Goal: Entertainment & Leisure: Consume media (video, audio)

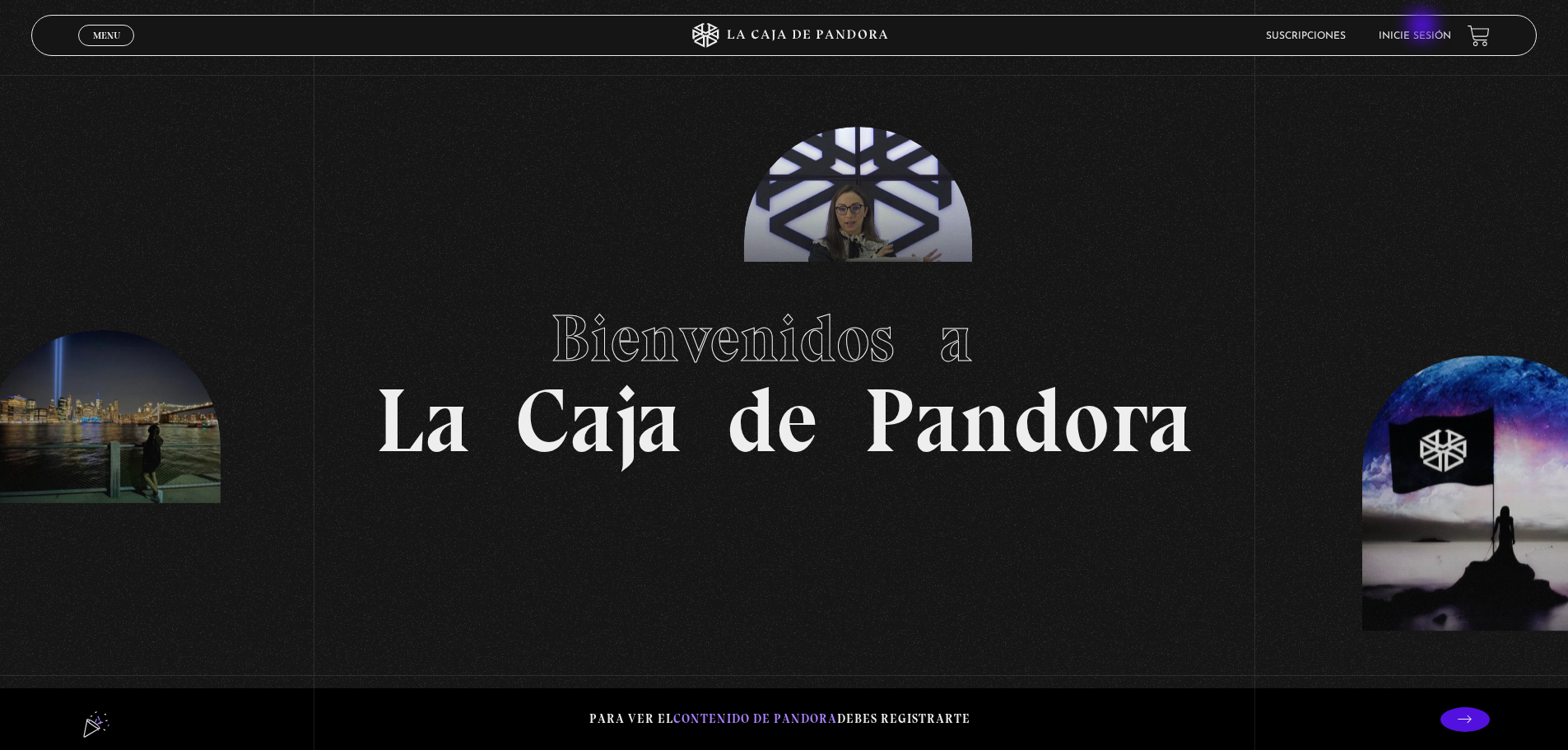
click at [1424, 28] on li "Inicie sesión" at bounding box center [1415, 36] width 72 height 26
click at [1416, 33] on link "Inicie sesión" at bounding box center [1415, 35] width 72 height 9
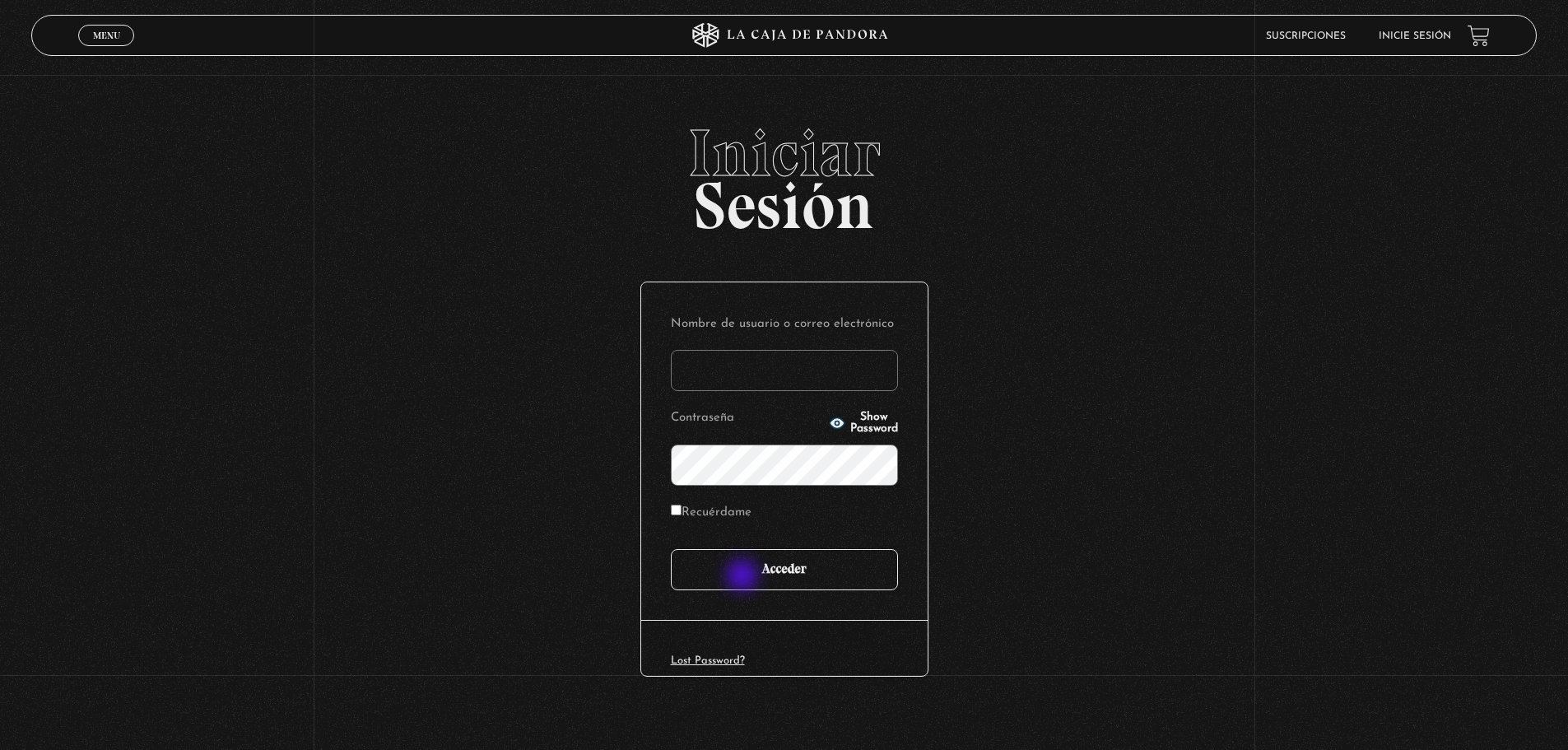
type input "[EMAIL_ADDRESS][DOMAIN_NAME]"
click at [744, 575] on input "Acceder" at bounding box center [784, 569] width 227 height 41
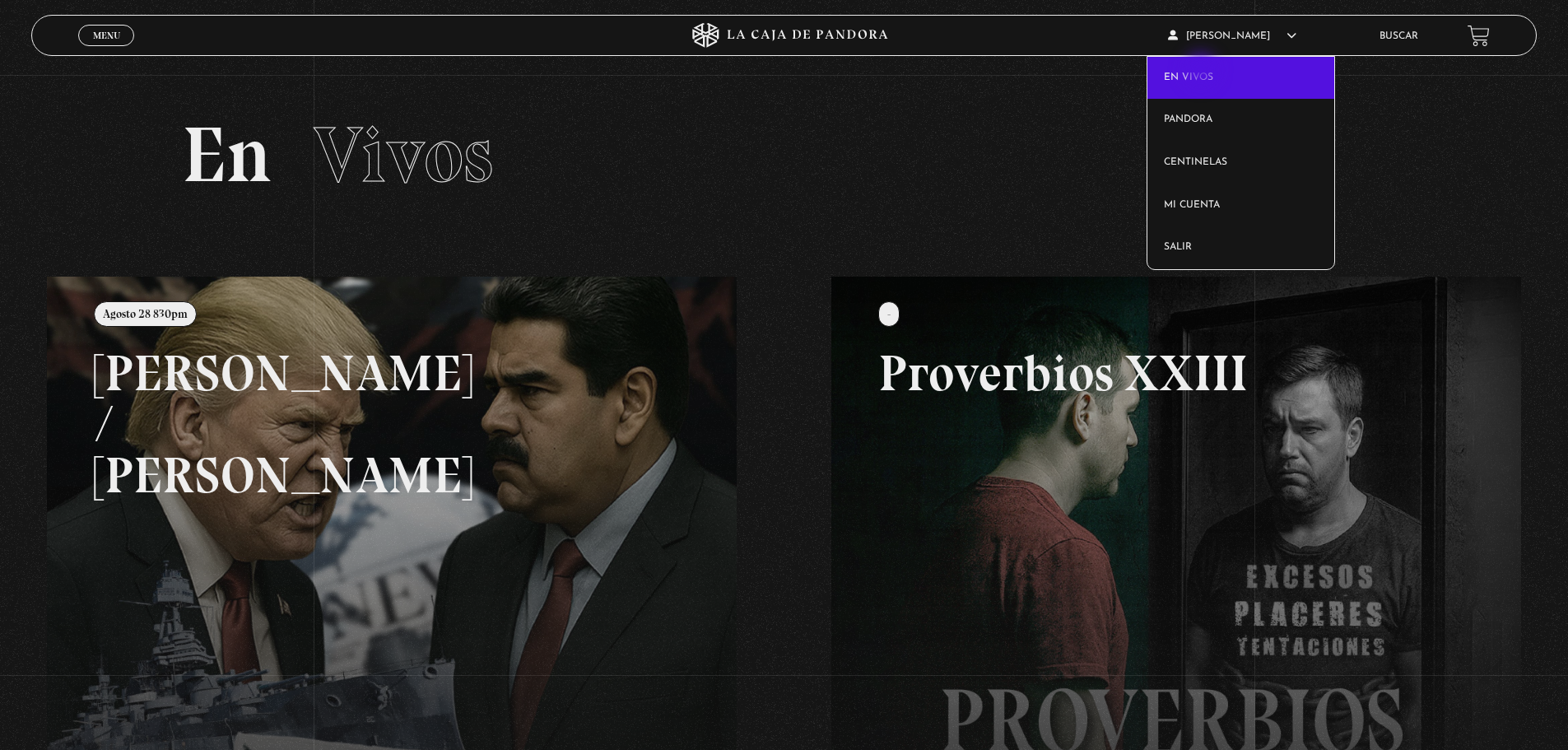
click at [1202, 72] on link "En vivos" at bounding box center [1240, 78] width 187 height 43
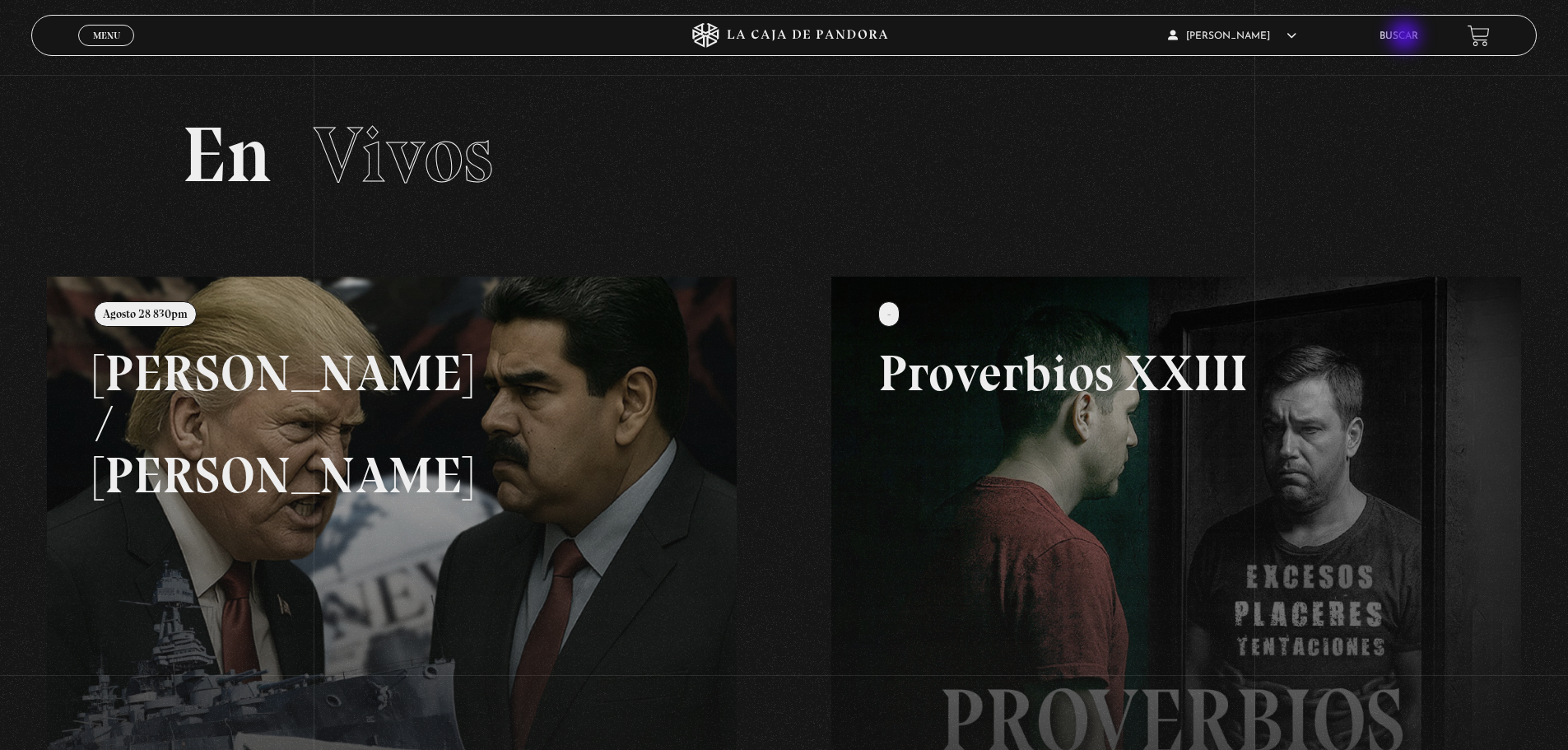
click at [1405, 38] on link "Buscar" at bounding box center [1399, 35] width 39 height 9
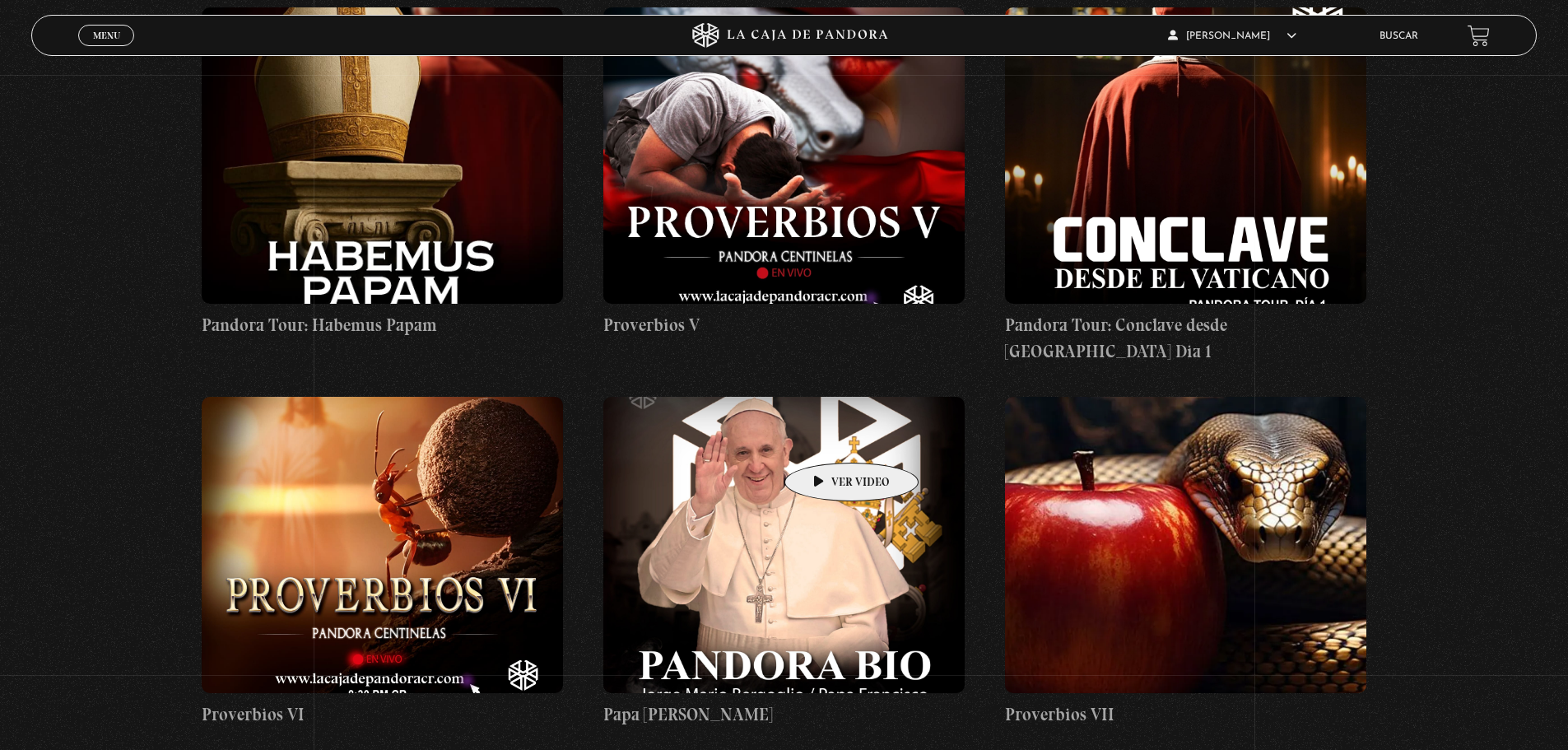
scroll to position [2058, 0]
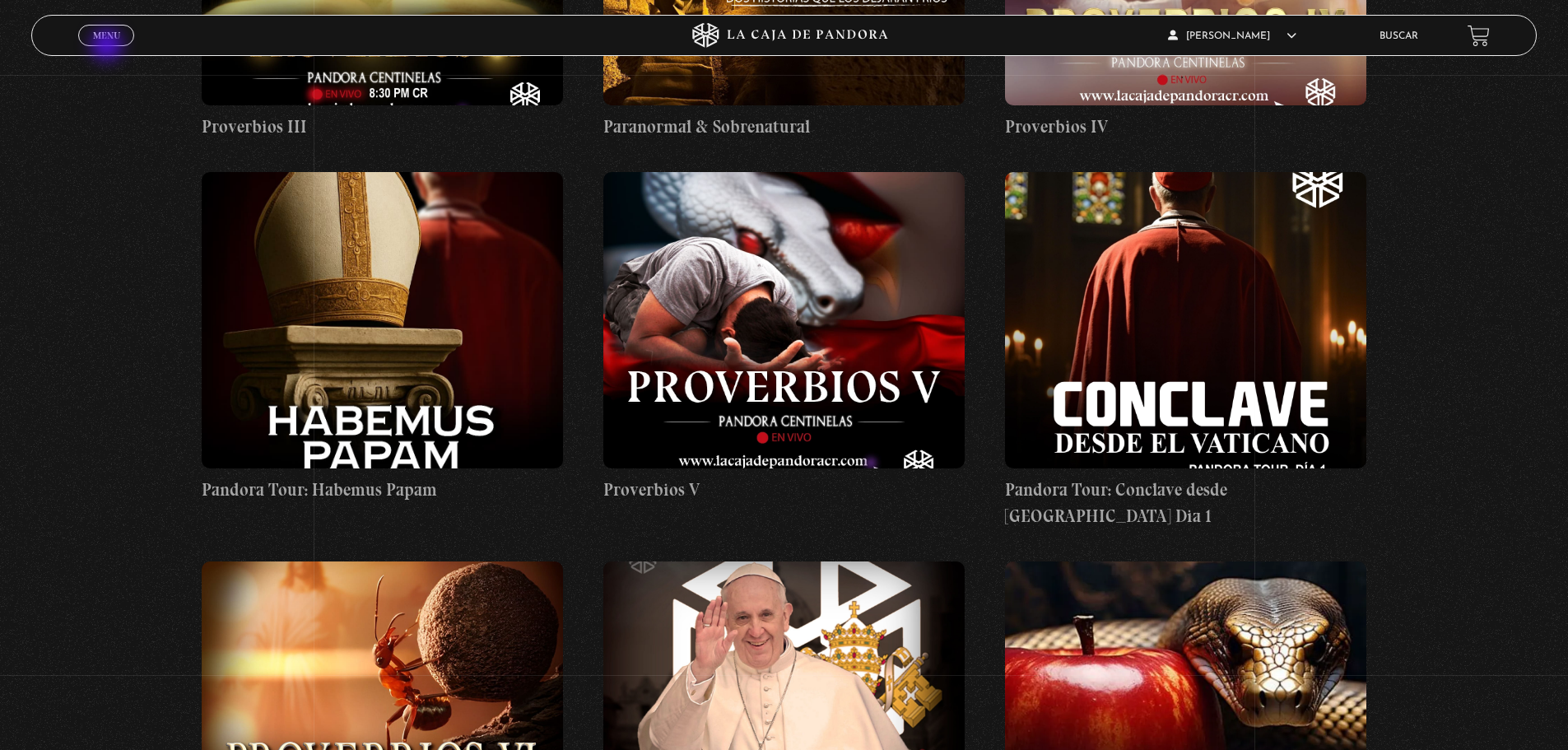
click at [110, 47] on div "Menu Cerrar" at bounding box center [314, 35] width 471 height 40
click at [110, 31] on span "Menu" at bounding box center [107, 34] width 28 height 9
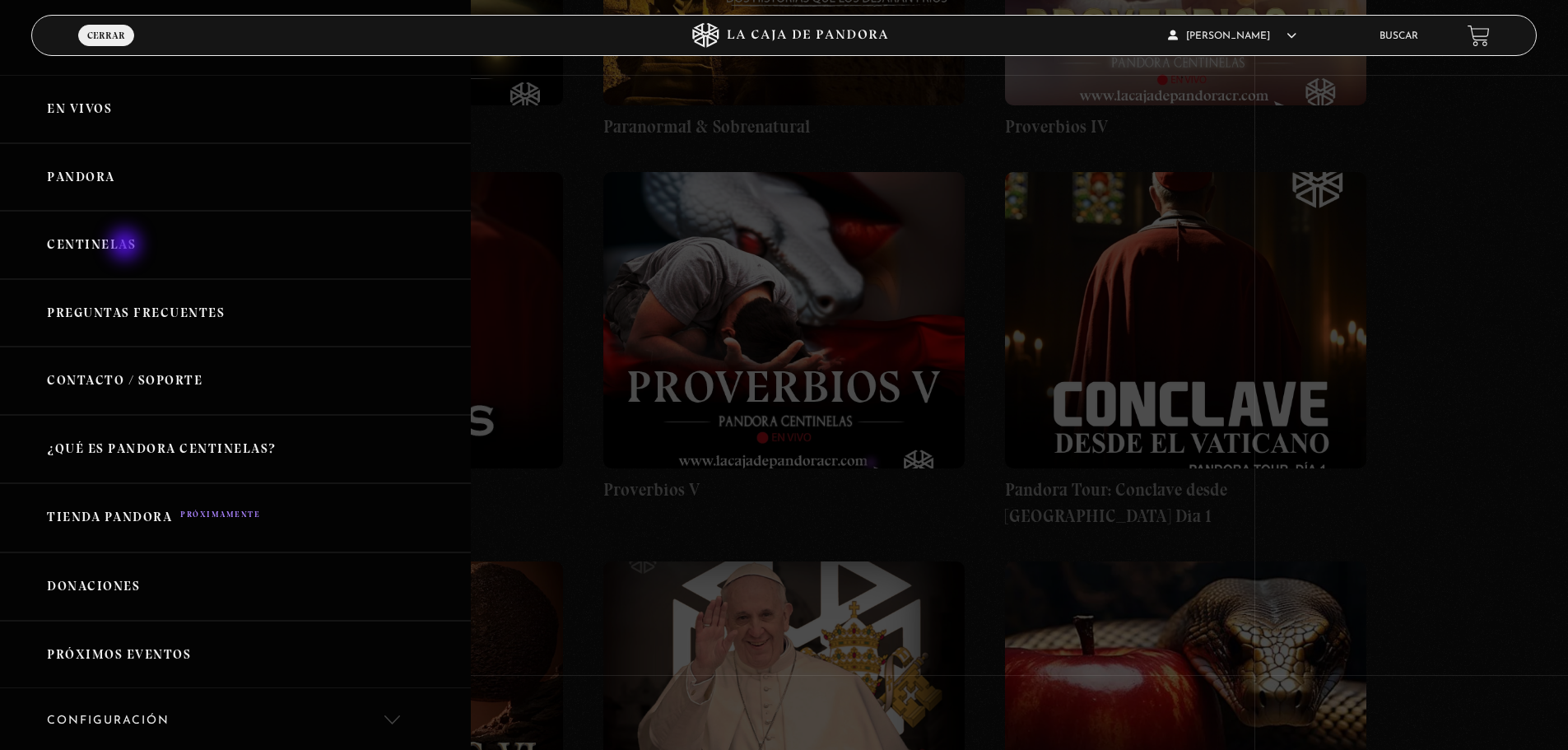
click at [126, 246] on link "Centinelas" at bounding box center [236, 244] width 471 height 68
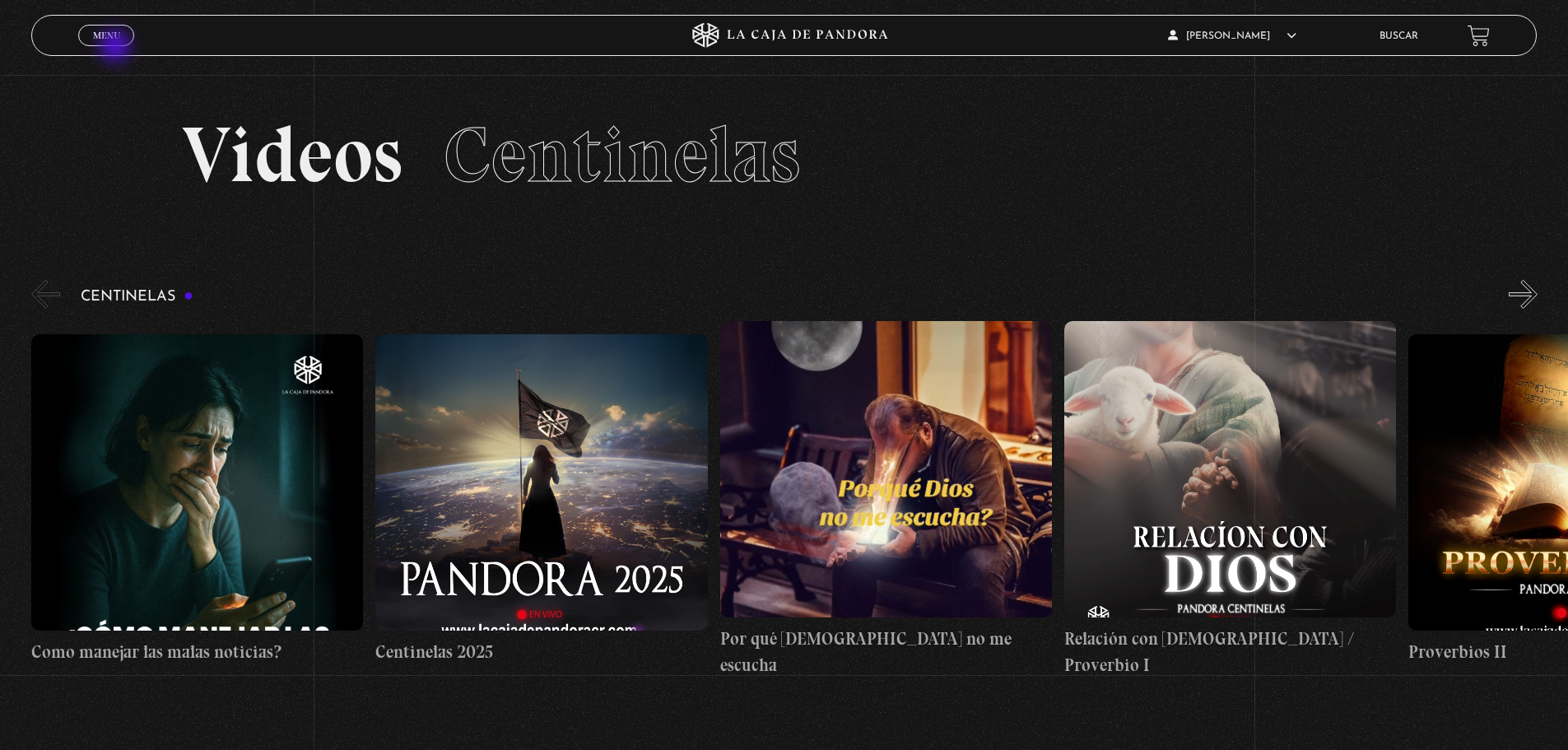
click at [117, 48] on div "Menu Cerrar" at bounding box center [314, 35] width 471 height 40
click at [110, 33] on span "Menu" at bounding box center [107, 34] width 28 height 9
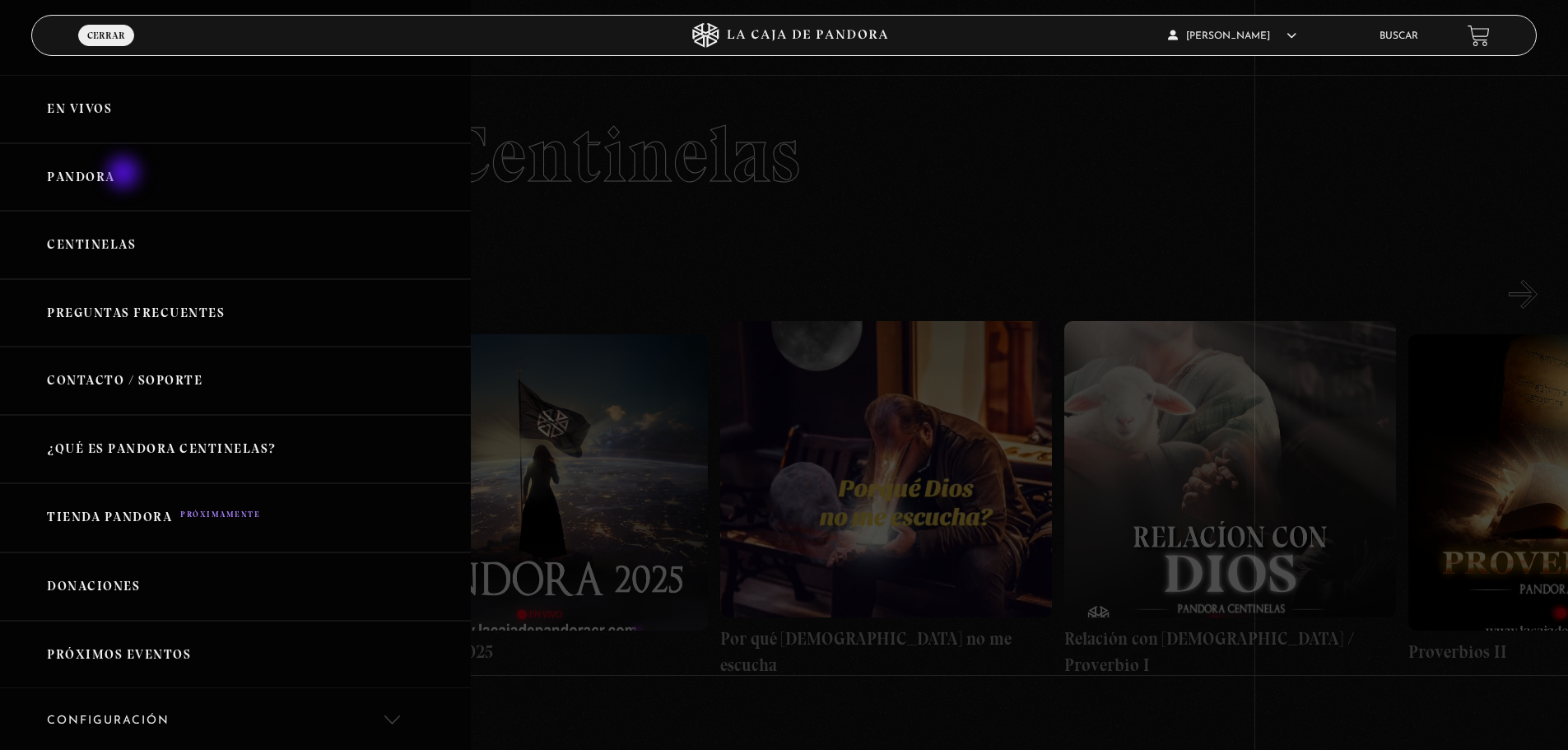
click at [125, 169] on link "Pandora" at bounding box center [236, 177] width 471 height 68
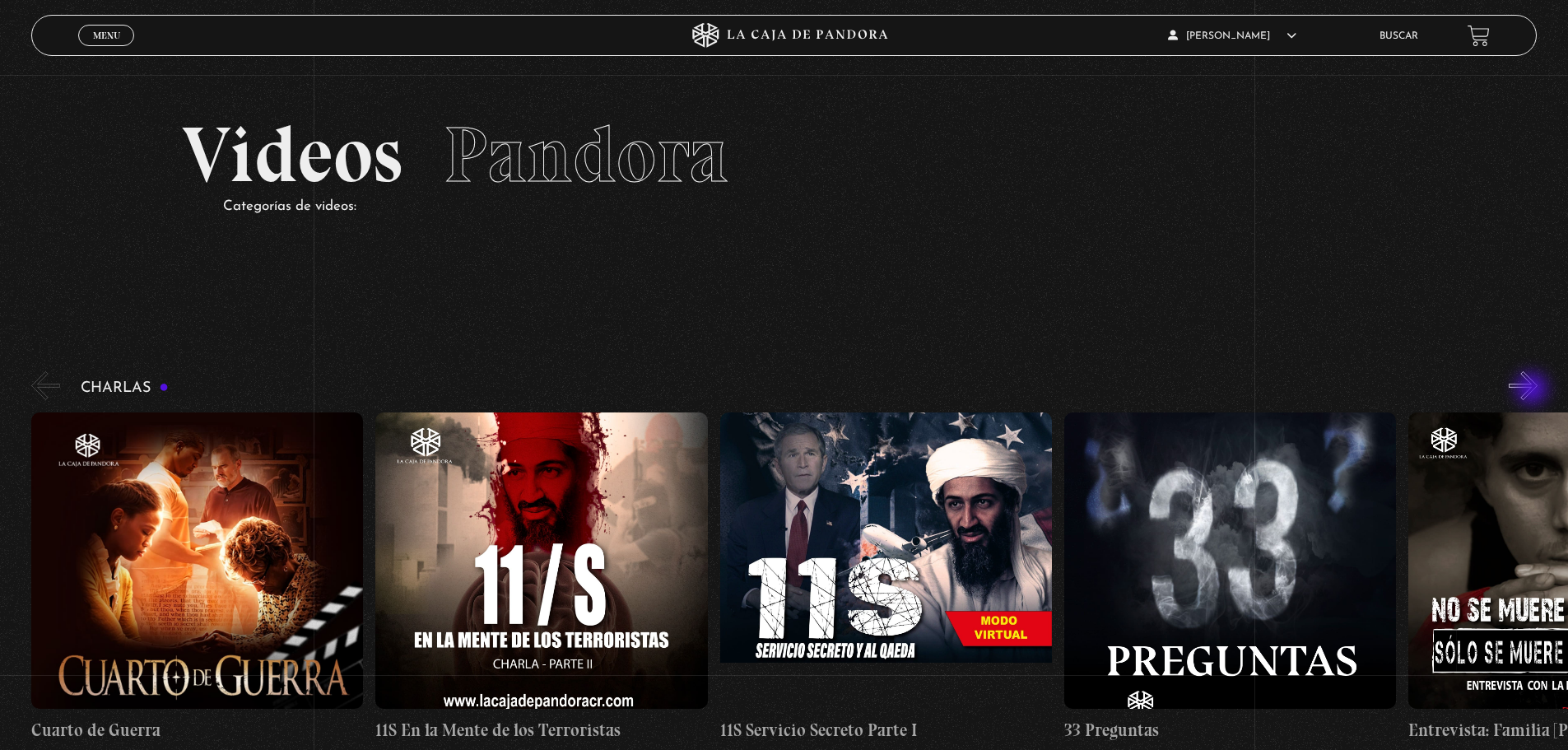
click at [1534, 390] on button "»" at bounding box center [1524, 386] width 29 height 29
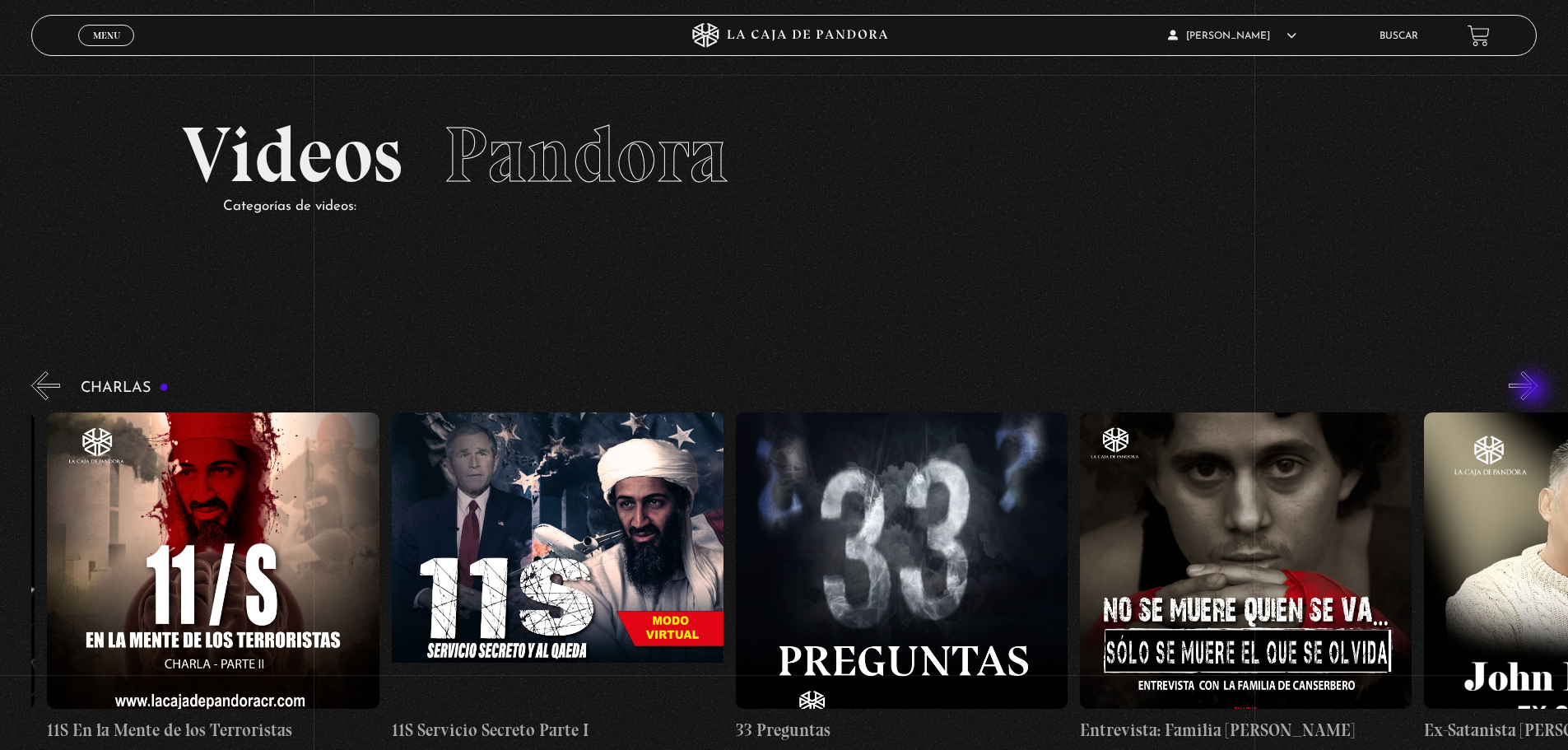
click at [1534, 390] on button "»" at bounding box center [1524, 386] width 29 height 29
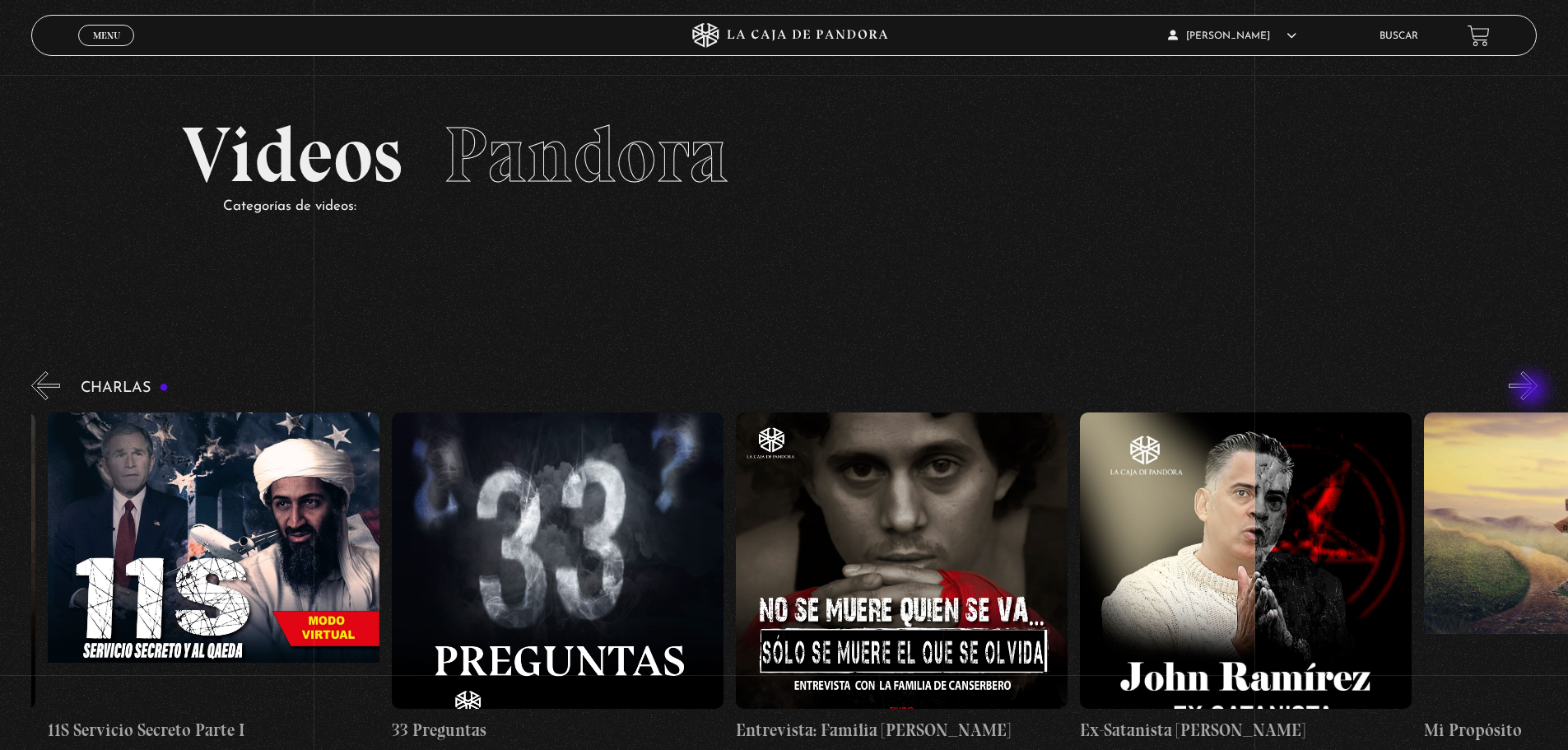
click at [1533, 391] on button "»" at bounding box center [1524, 386] width 29 height 29
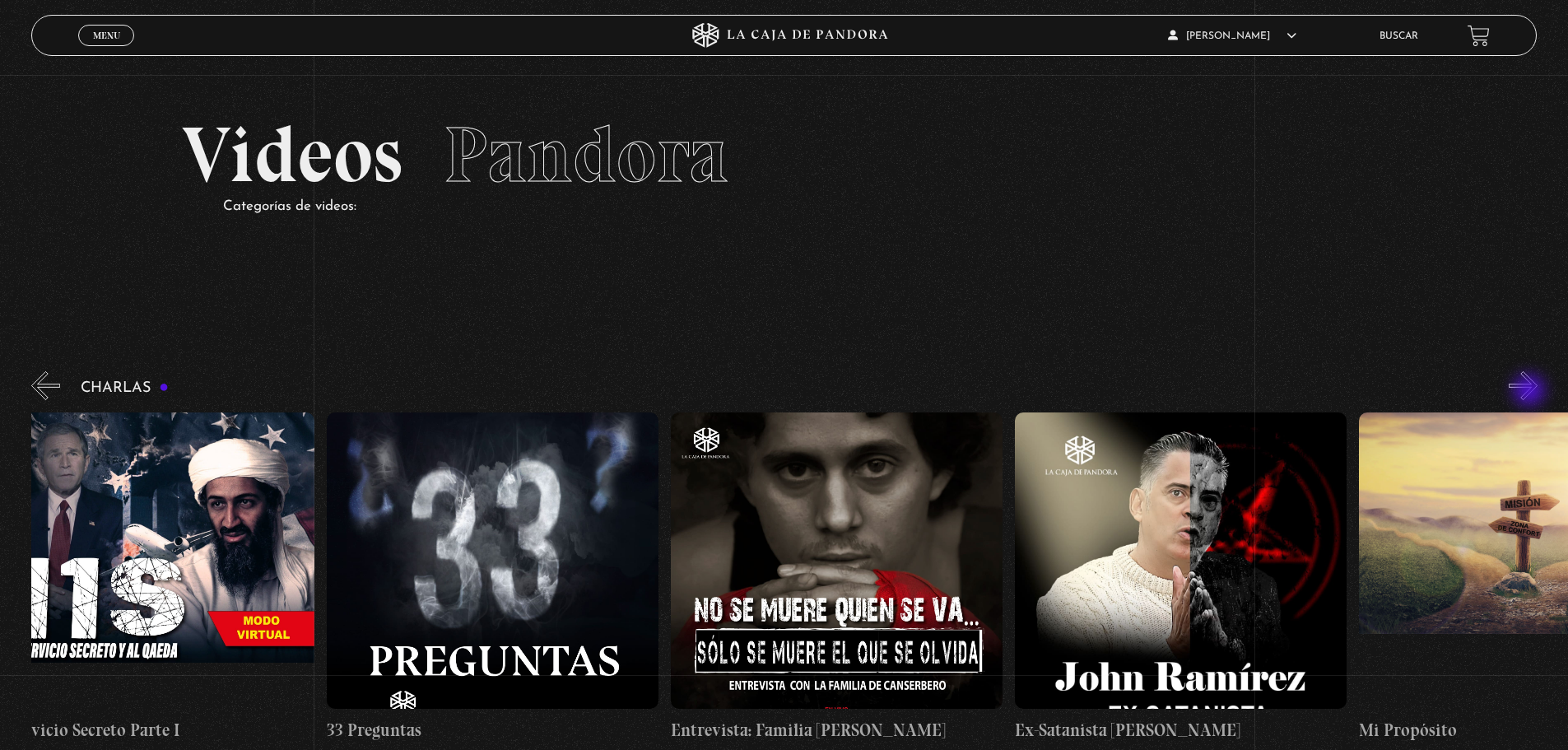
scroll to position [0, 861]
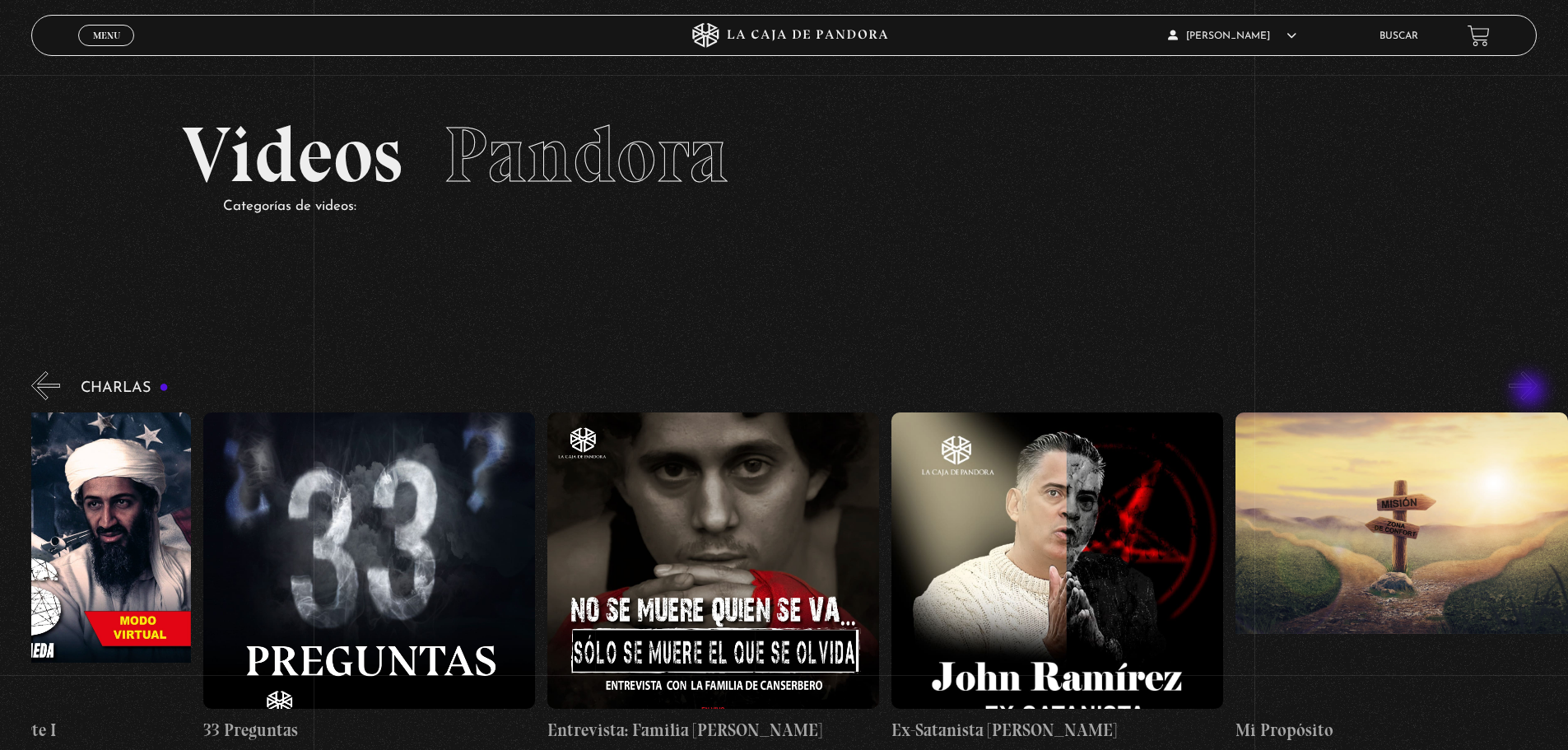
click at [1531, 392] on button "»" at bounding box center [1524, 386] width 29 height 29
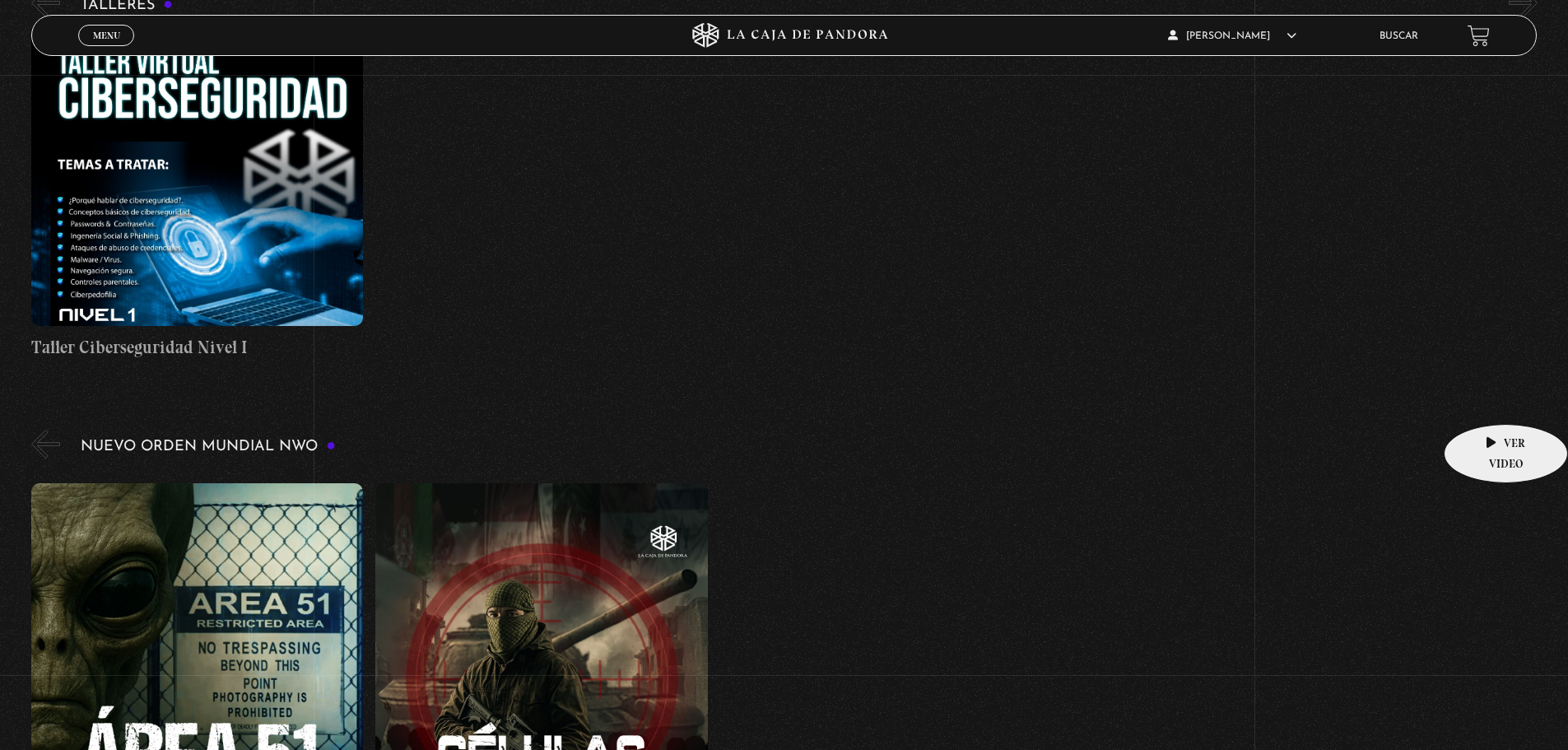
scroll to position [988, 0]
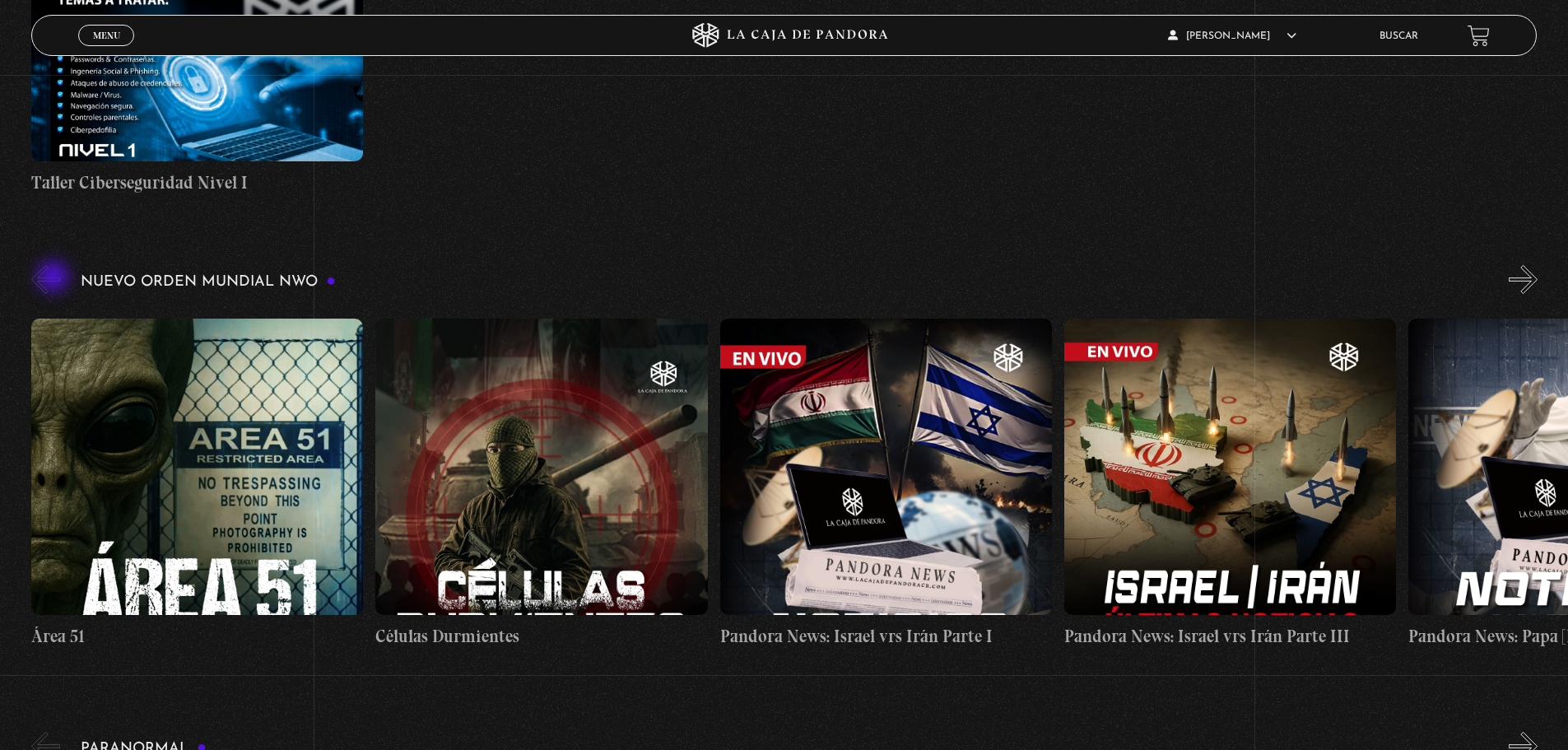
click at [49, 286] on button "«" at bounding box center [46, 280] width 29 height 29
click at [43, 278] on button "«" at bounding box center [46, 280] width 29 height 29
click at [1516, 278] on div "Nuevo Orden Mundial NWO 2023" at bounding box center [799, 462] width 1537 height 401
click at [1531, 279] on button "»" at bounding box center [1524, 280] width 29 height 29
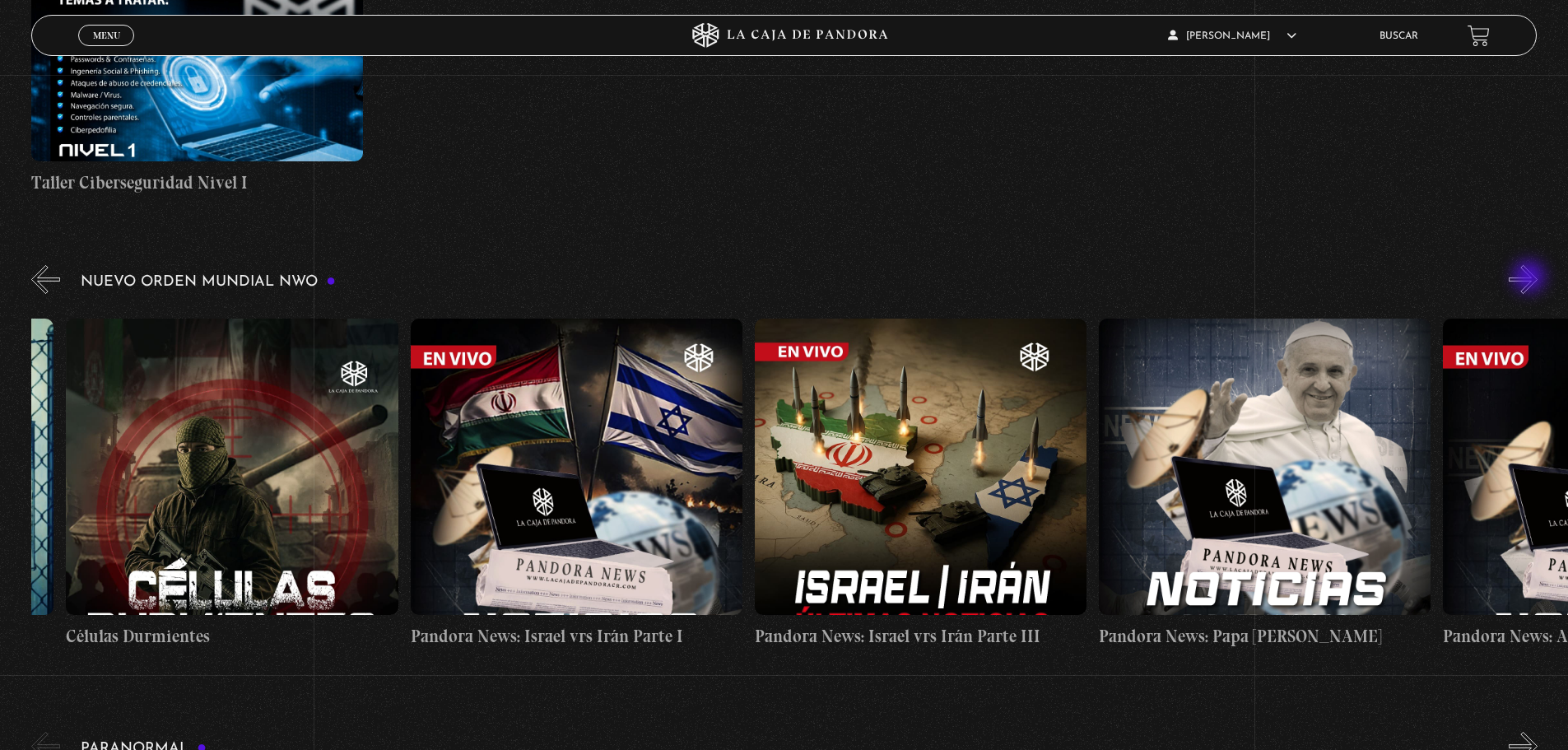
click at [1531, 279] on button "»" at bounding box center [1524, 280] width 29 height 29
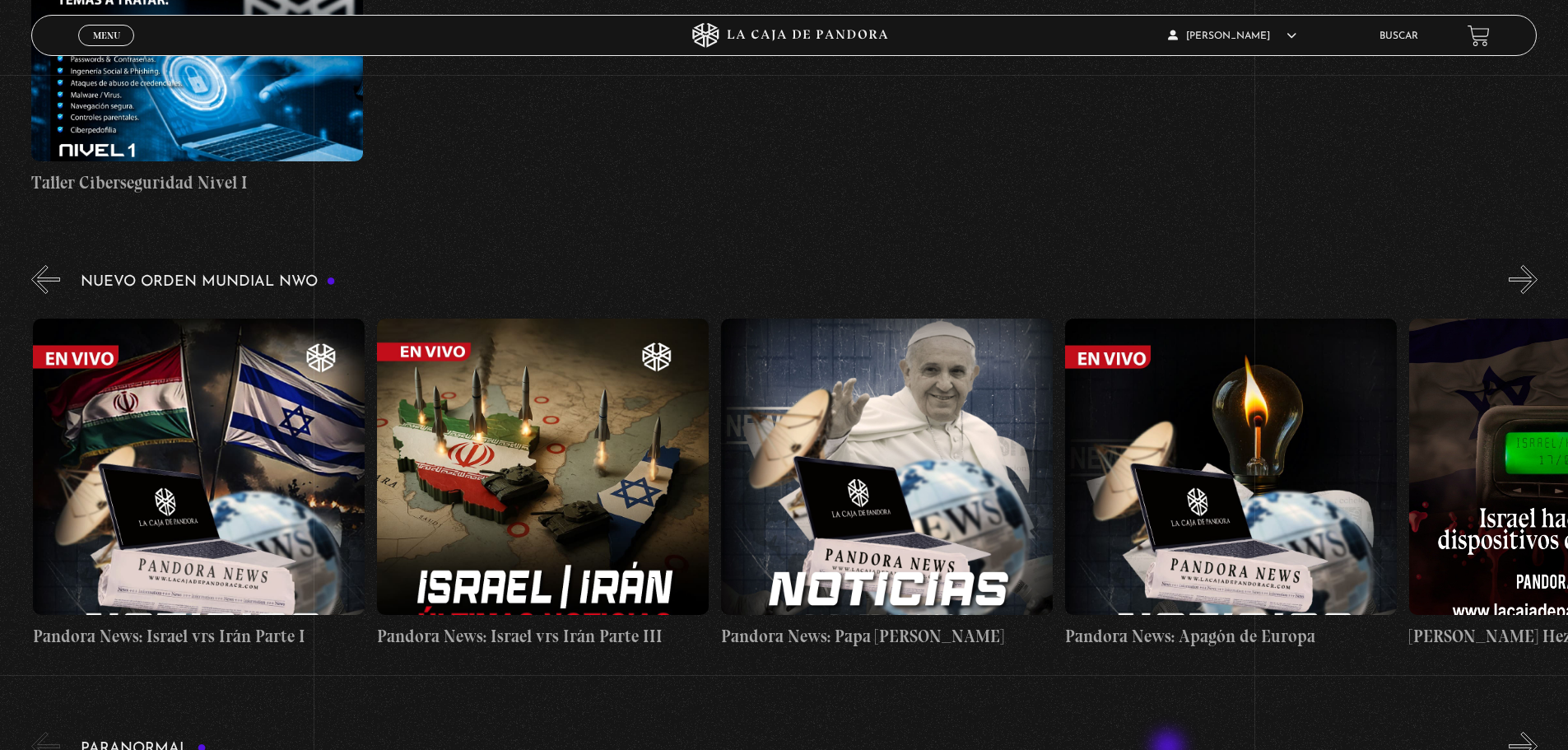
scroll to position [0, 688]
click at [1538, 274] on button "»" at bounding box center [1524, 280] width 29 height 29
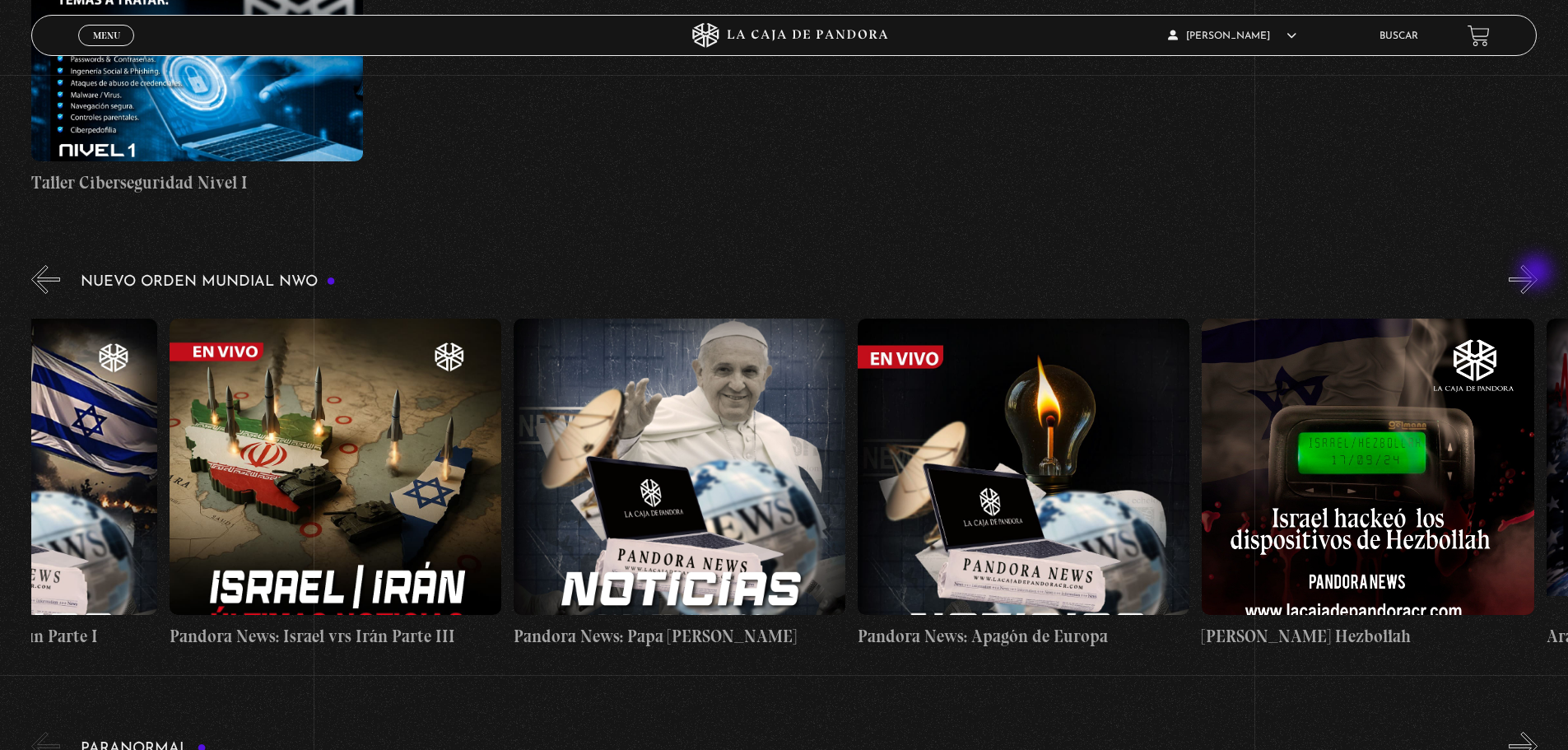
click at [1538, 273] on button "»" at bounding box center [1524, 280] width 29 height 29
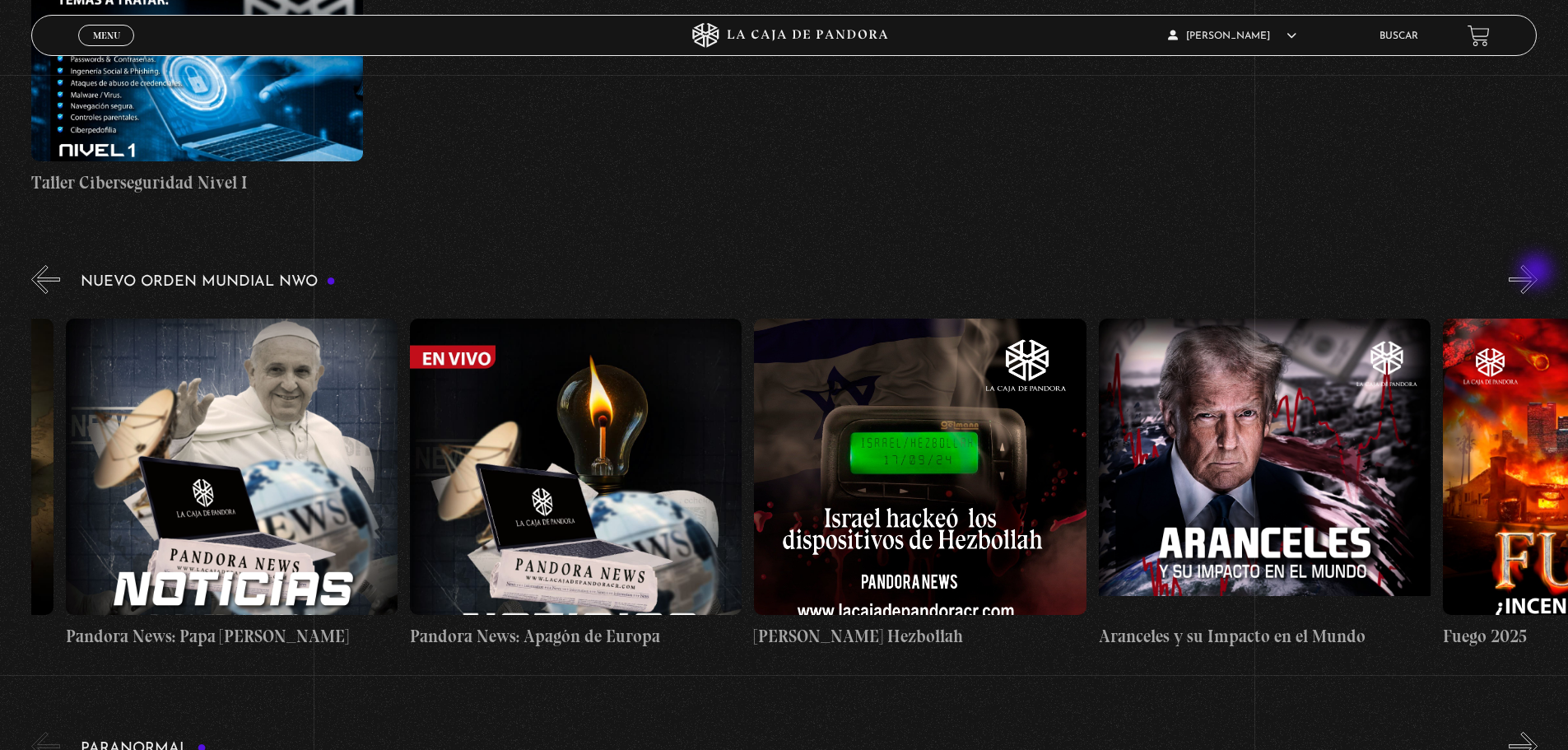
click at [1538, 273] on button "»" at bounding box center [1524, 280] width 29 height 29
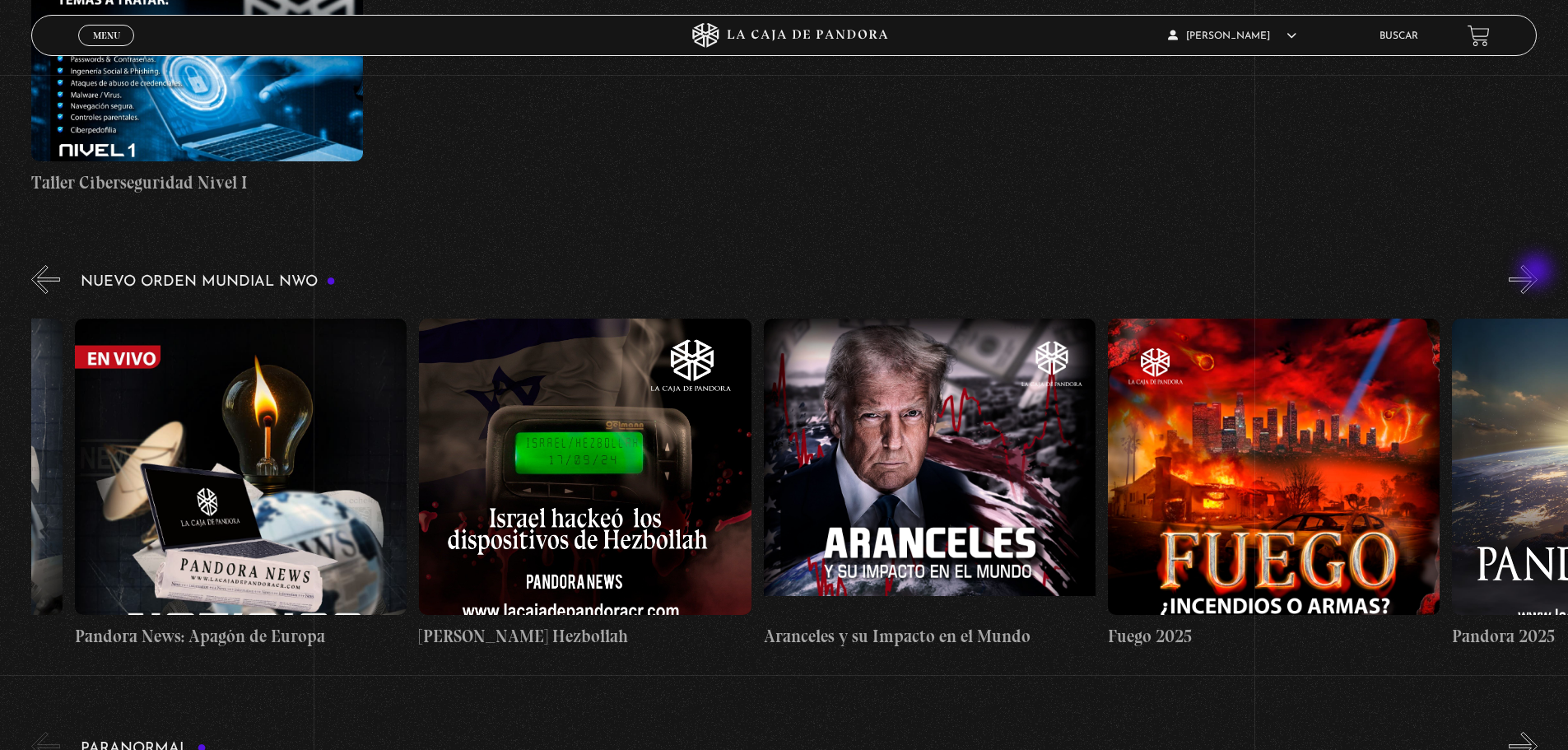
click at [1538, 273] on button "»" at bounding box center [1524, 280] width 29 height 29
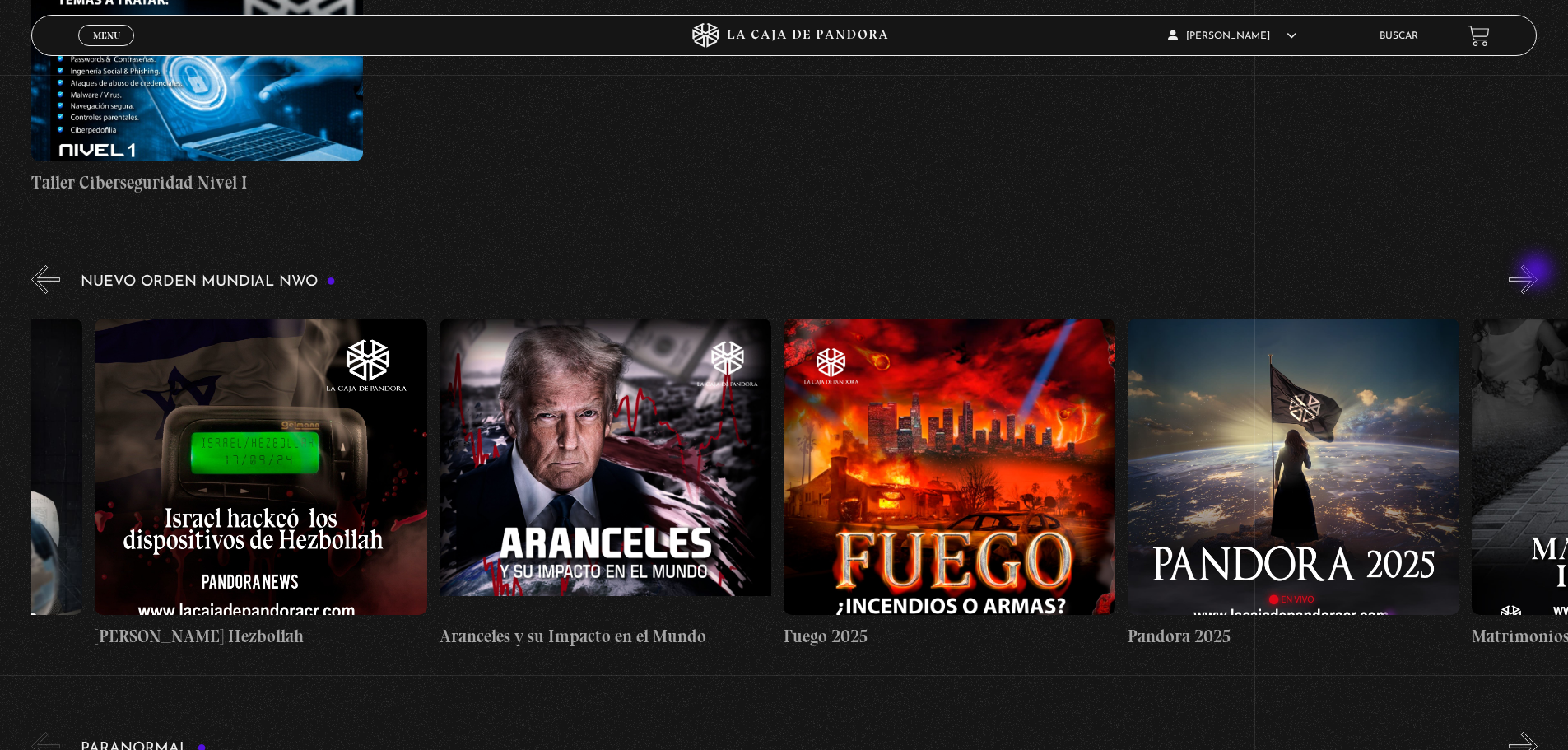
click at [1538, 273] on button "»" at bounding box center [1524, 280] width 29 height 29
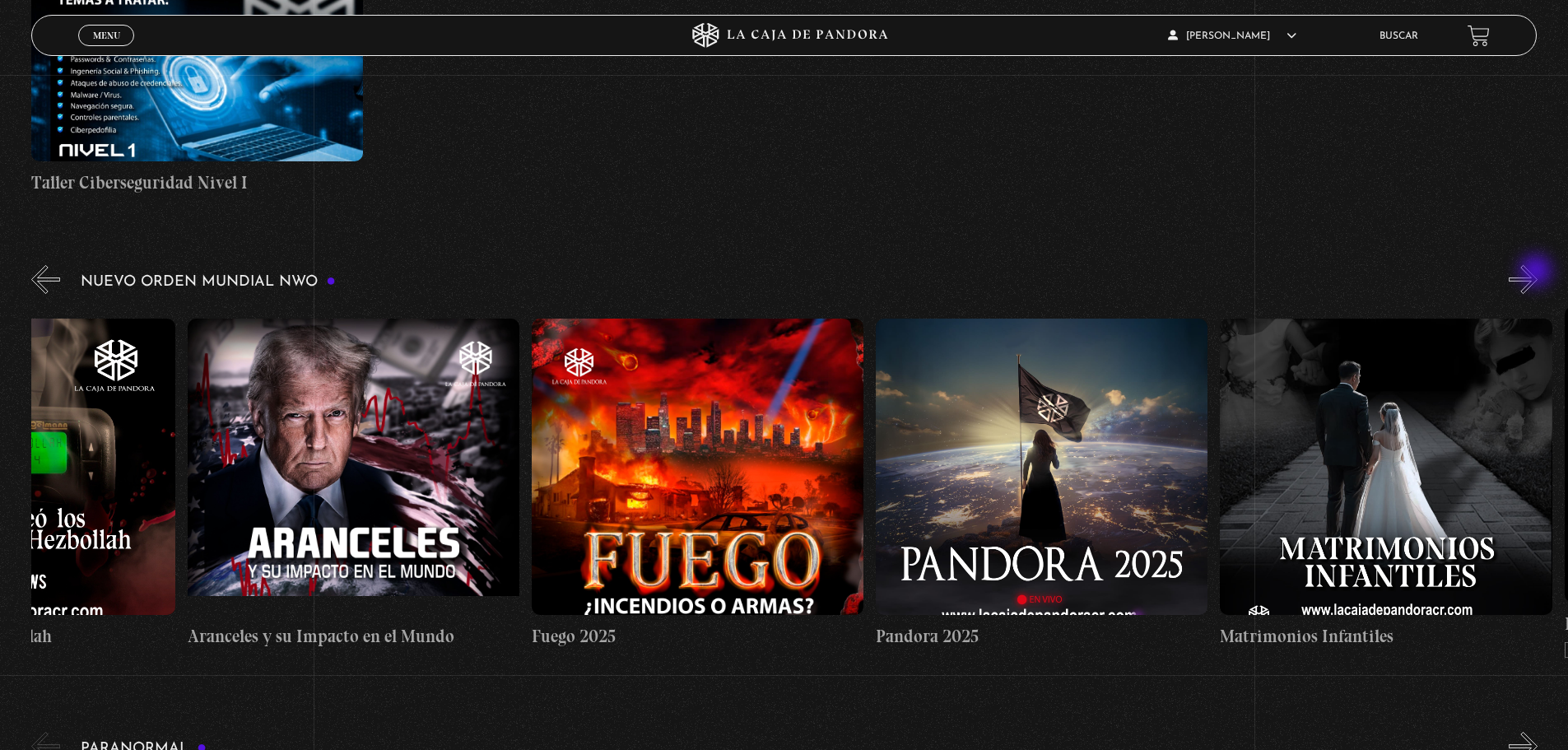
click at [1538, 273] on button "»" at bounding box center [1524, 280] width 29 height 29
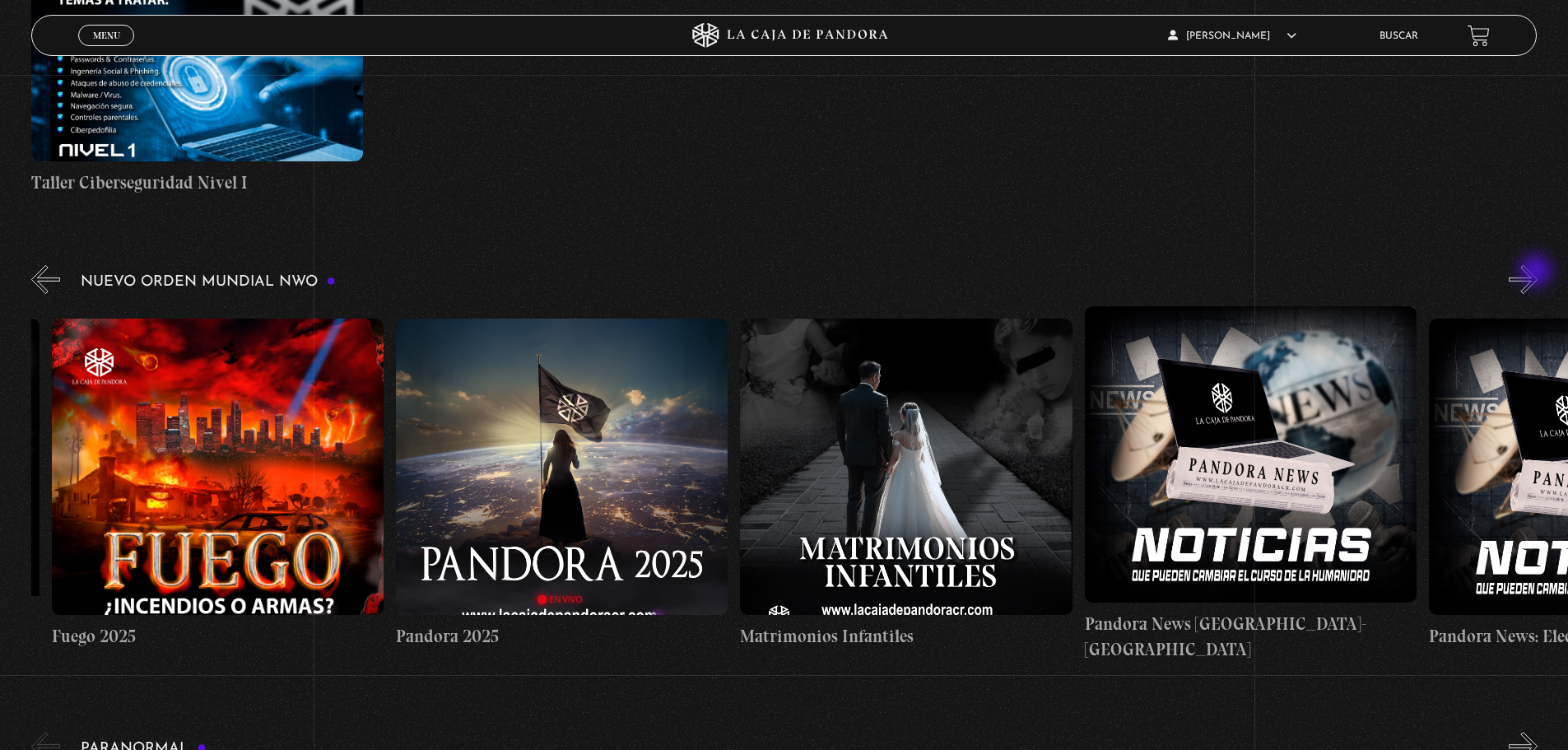
click at [1538, 273] on button "»" at bounding box center [1524, 280] width 29 height 29
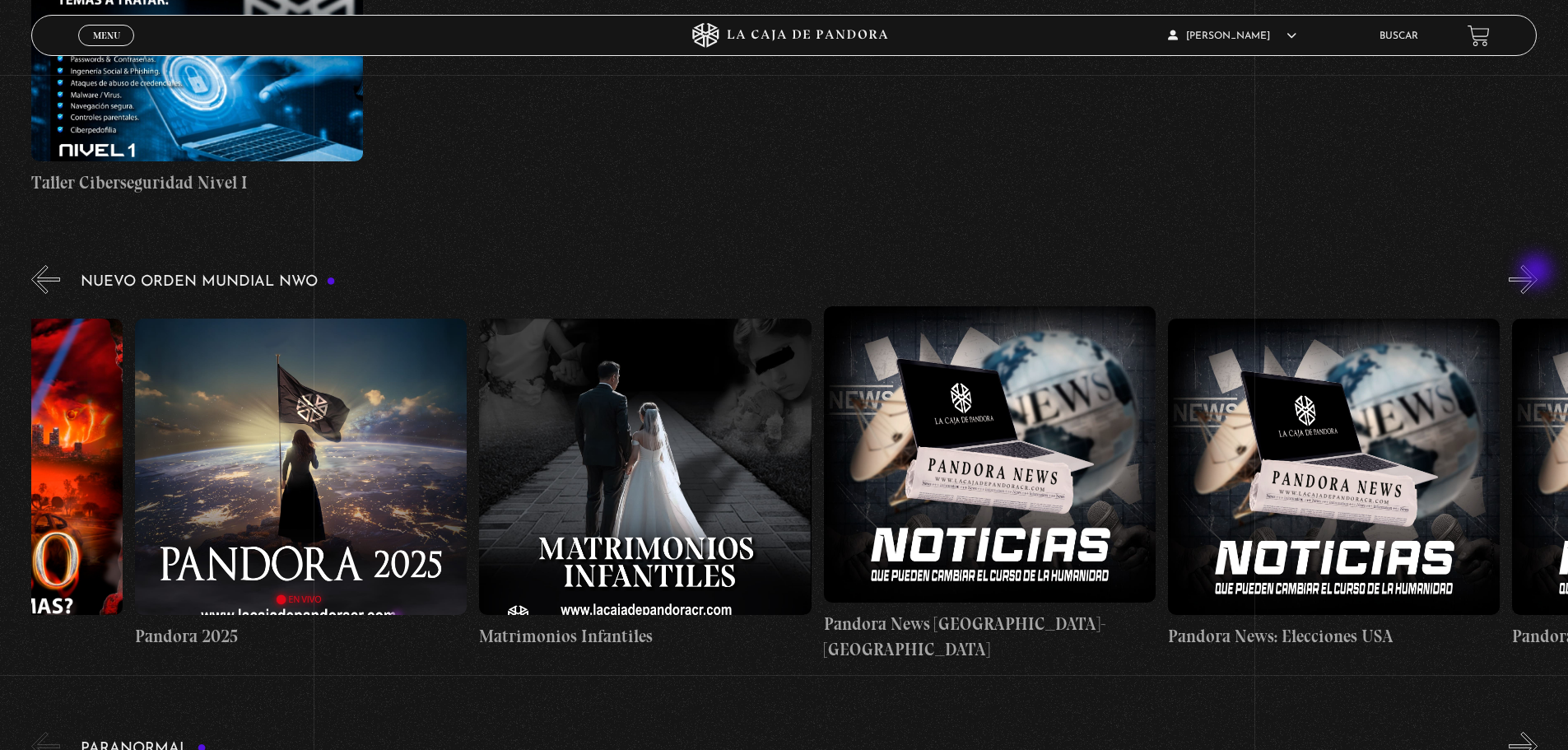
click at [1538, 273] on button "»" at bounding box center [1524, 280] width 29 height 29
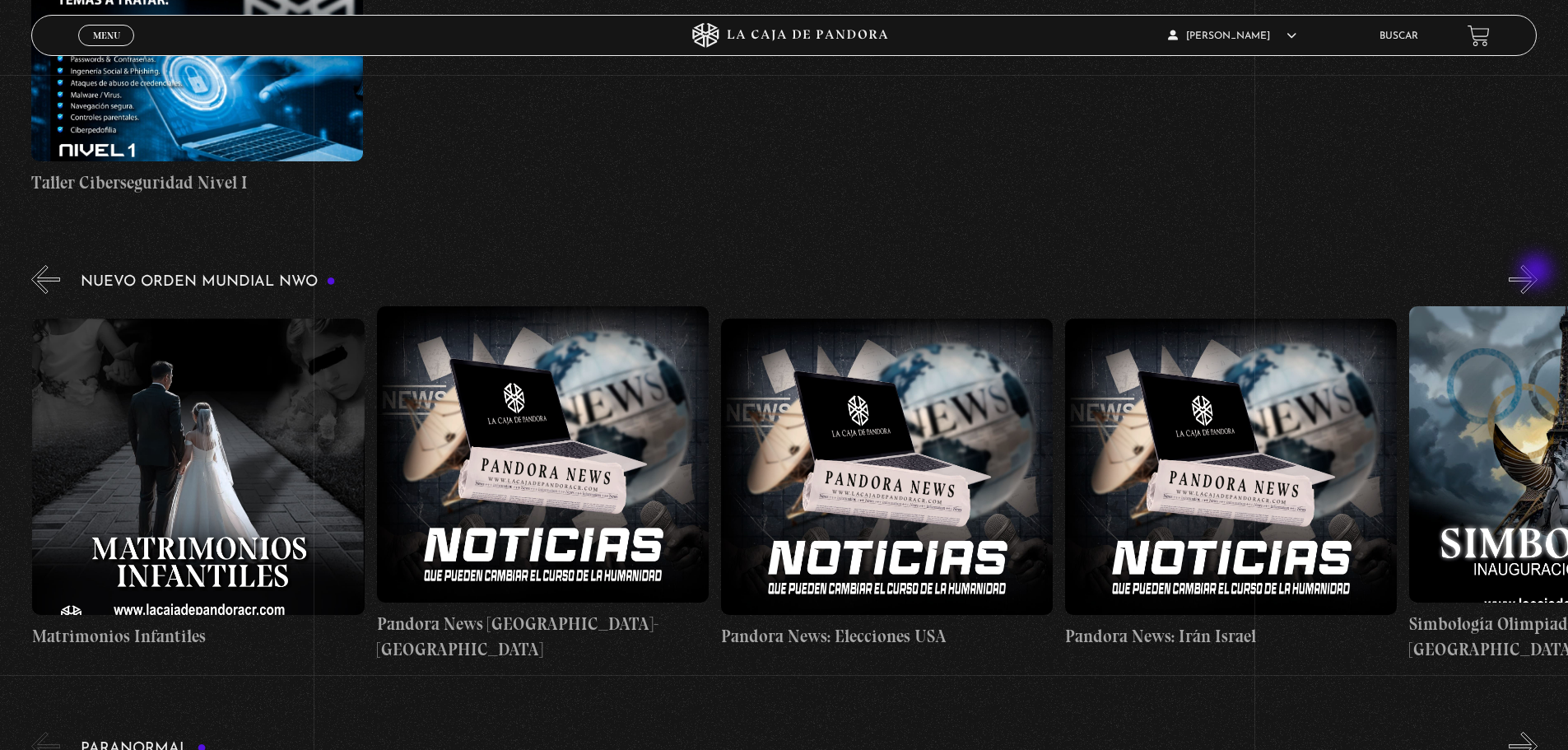
click at [1538, 273] on button "»" at bounding box center [1524, 280] width 29 height 29
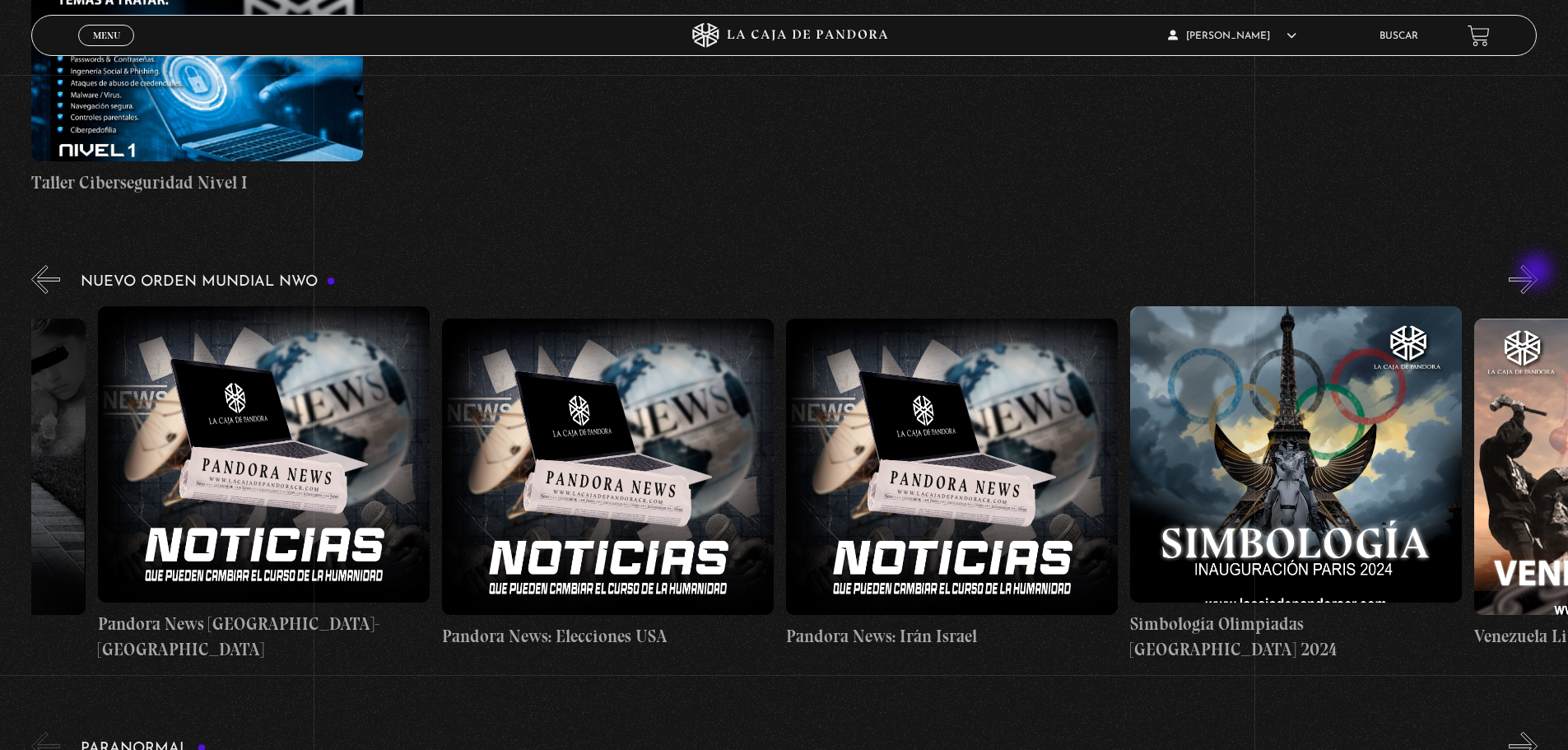
click at [1538, 273] on button "»" at bounding box center [1524, 280] width 29 height 29
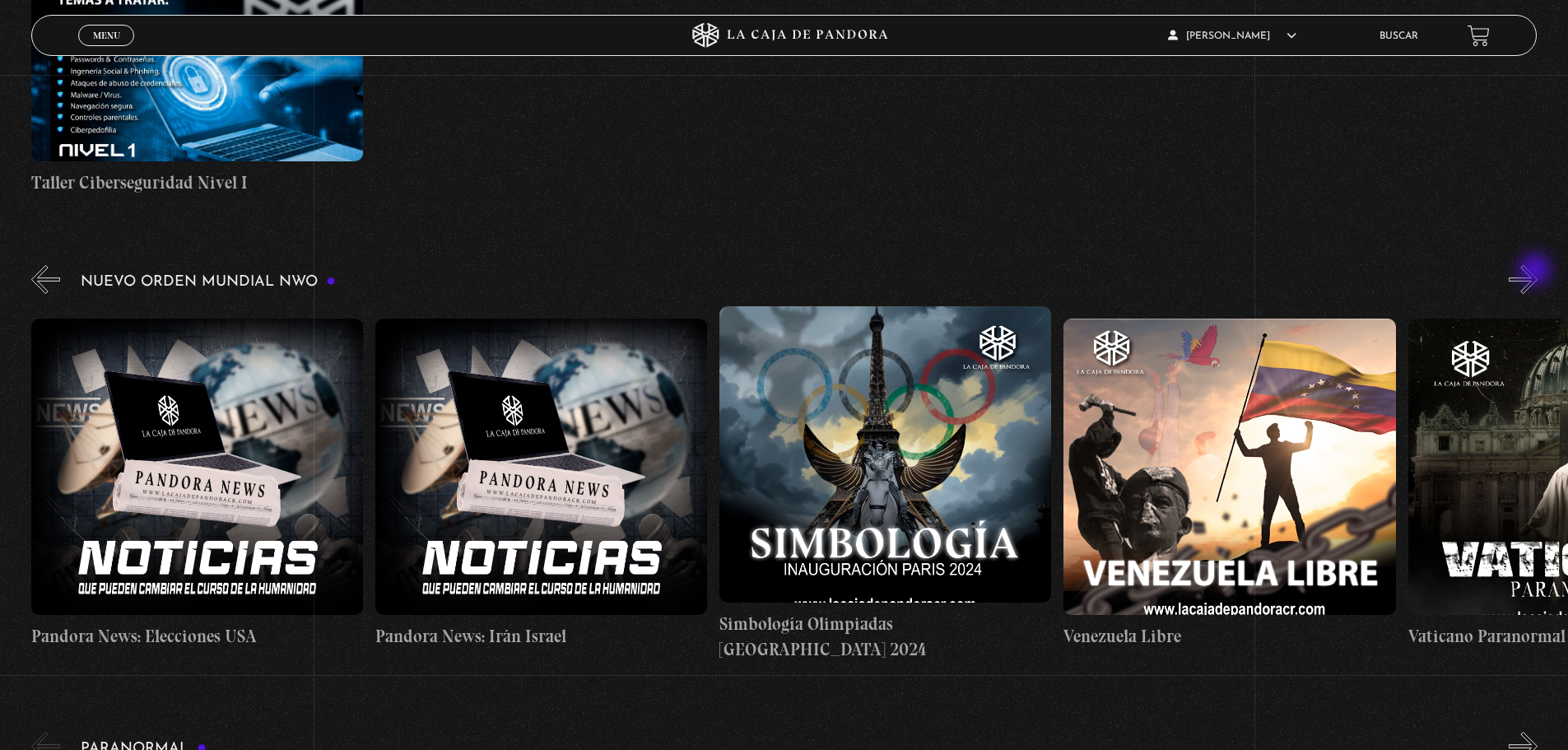
click at [1537, 272] on button "»" at bounding box center [1524, 280] width 29 height 29
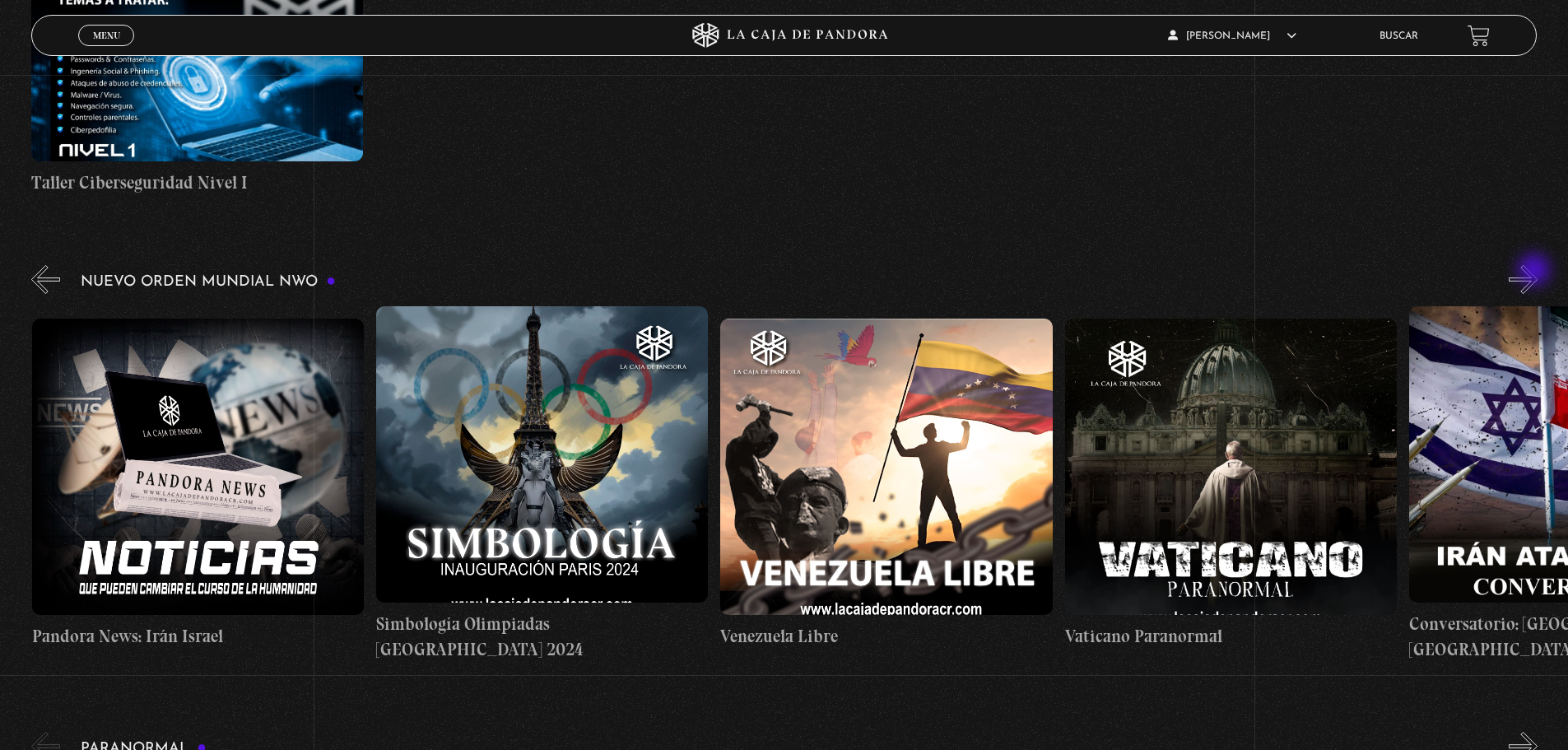
click at [1536, 272] on button "»" at bounding box center [1524, 280] width 29 height 29
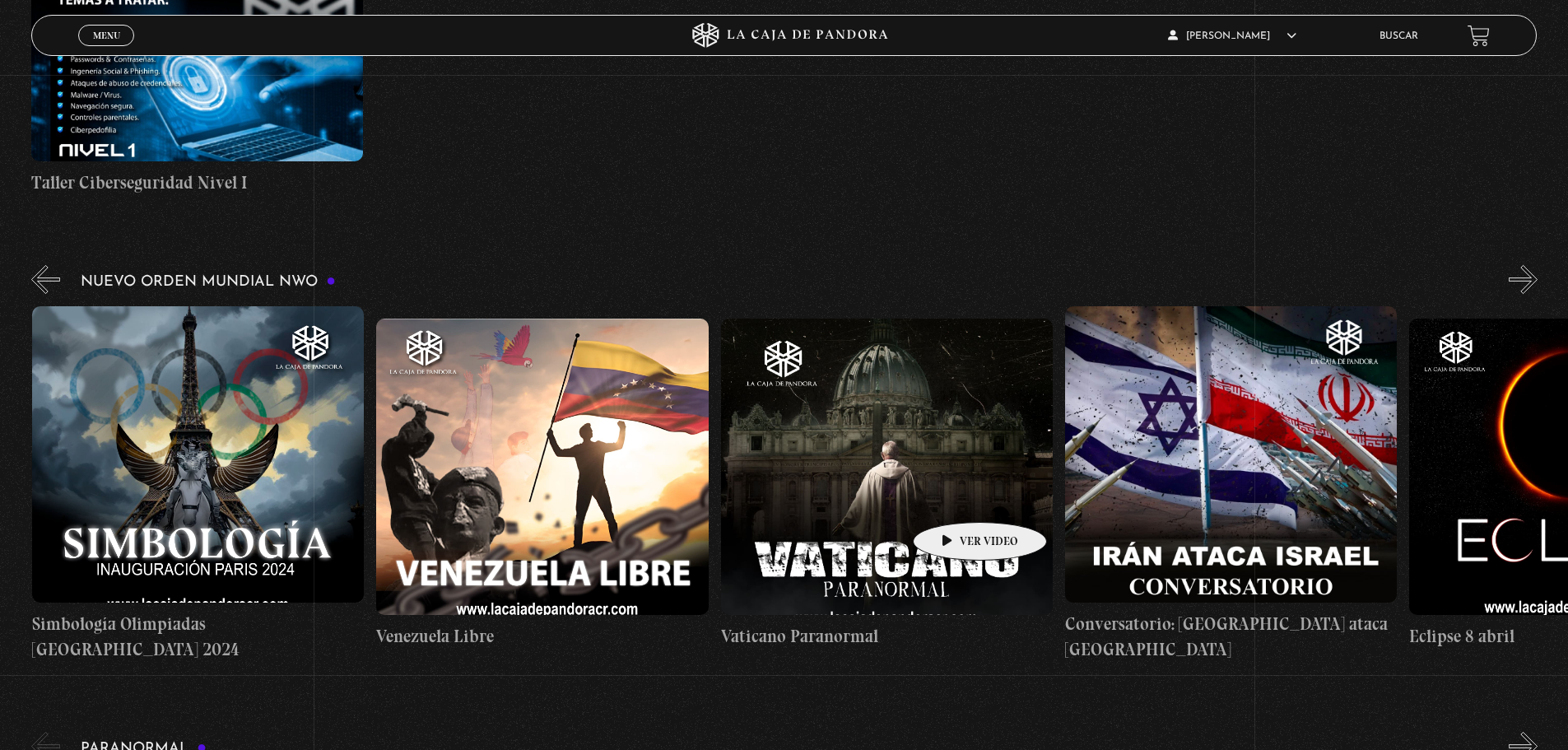
scroll to position [0, 4820]
click at [974, 449] on figure at bounding box center [887, 466] width 332 height 297
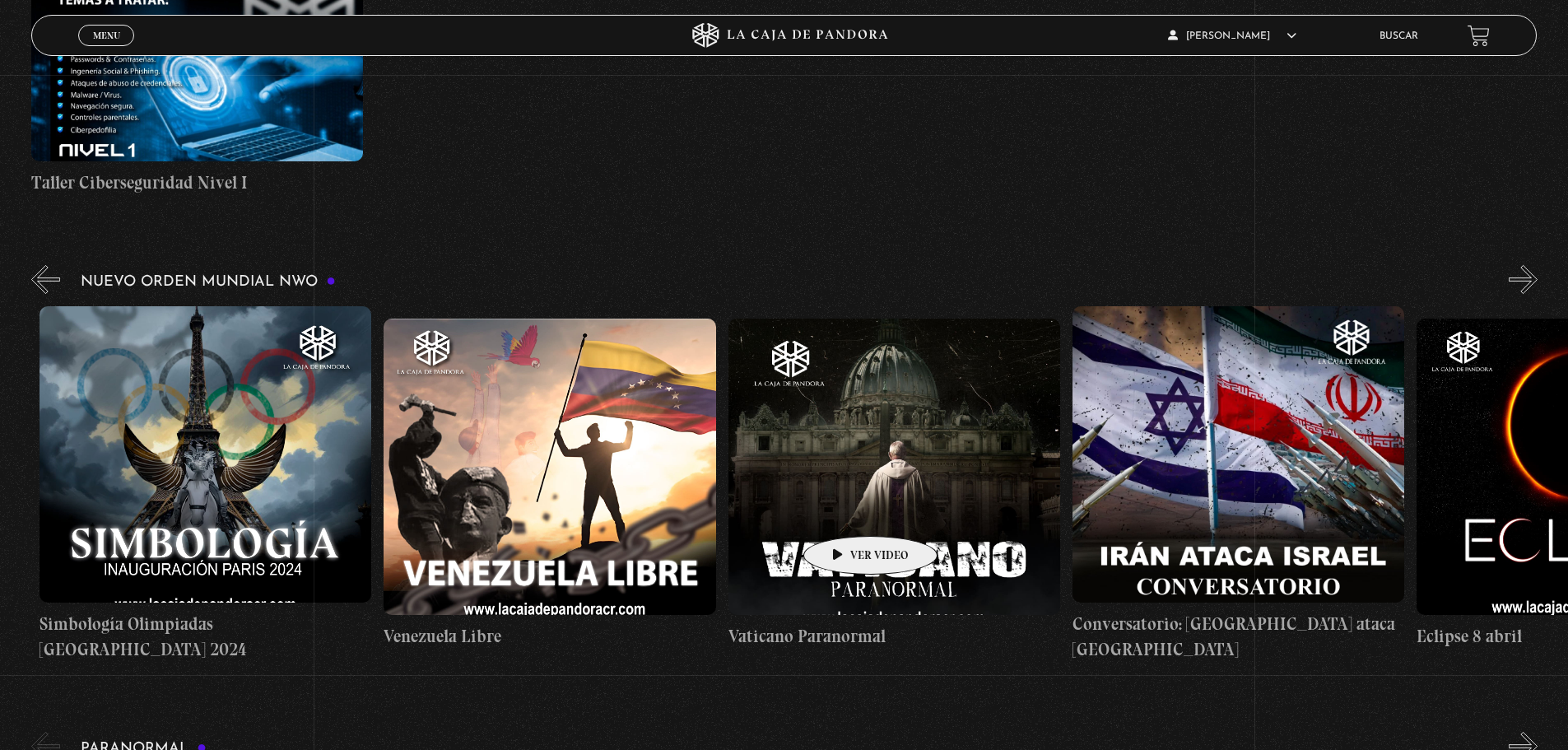
click at [846, 511] on figure at bounding box center [895, 466] width 332 height 297
click at [852, 438] on figure at bounding box center [895, 466] width 332 height 297
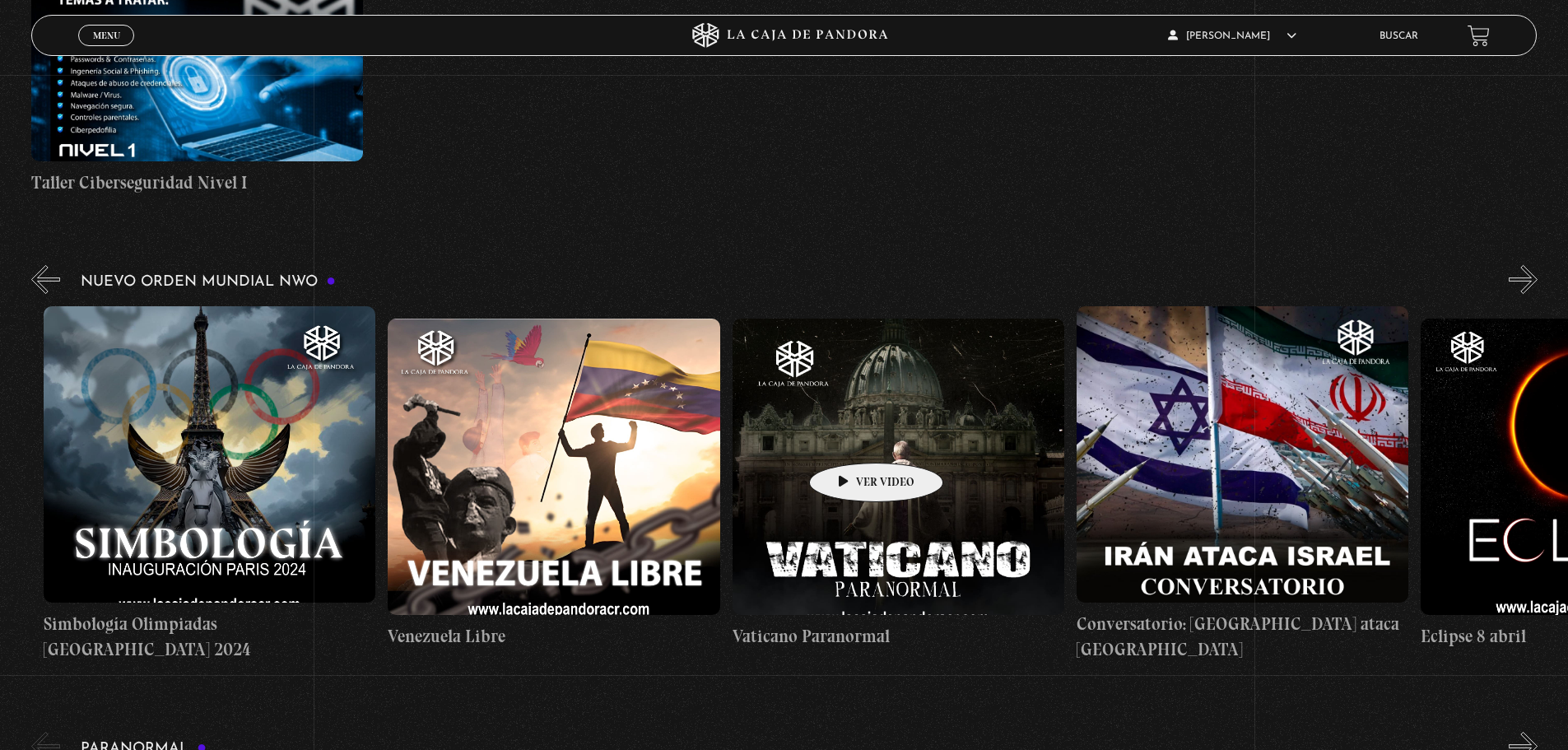
click at [851, 438] on figure at bounding box center [899, 466] width 332 height 297
click at [852, 438] on figure at bounding box center [899, 466] width 332 height 297
